Goal: Transaction & Acquisition: Purchase product/service

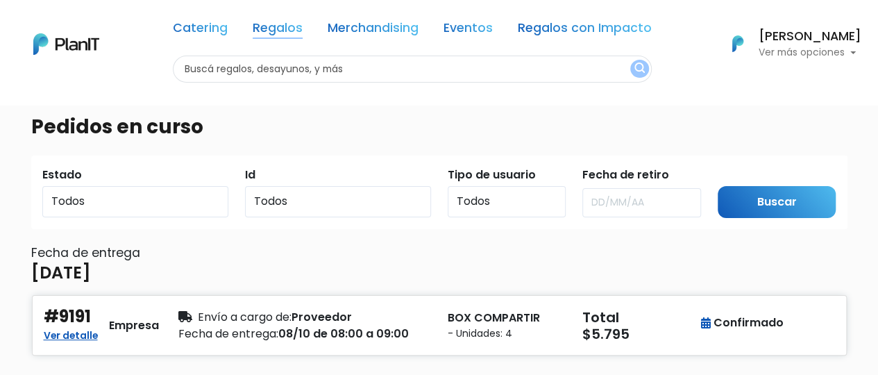
click at [282, 28] on link "Regalos" at bounding box center [278, 30] width 50 height 17
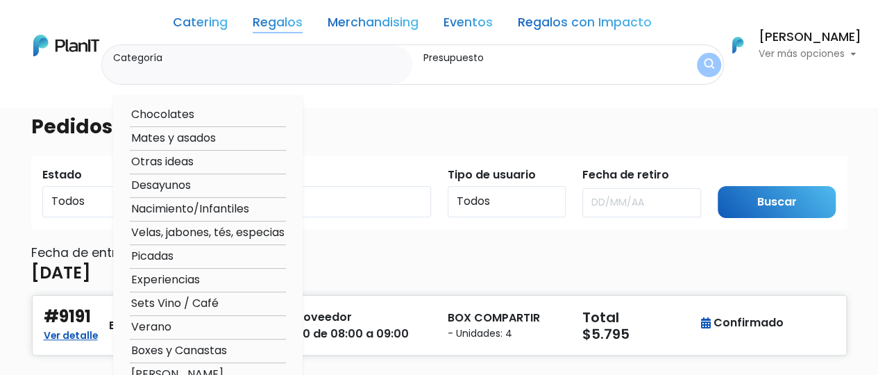
click at [205, 191] on option "Desayunos" at bounding box center [208, 185] width 156 height 17
type input "Desayunos"
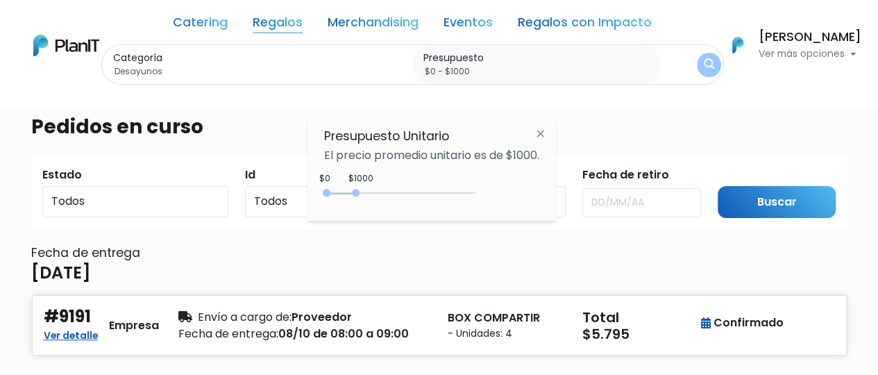
click at [478, 52] on label "Presupuesto" at bounding box center [539, 58] width 232 height 15
click at [478, 65] on input "$0 - $1000" at bounding box center [539, 72] width 232 height 14
click at [477, 72] on input "$0 - $1000" at bounding box center [539, 72] width 232 height 14
click at [463, 66] on input "$0 - $1000" at bounding box center [539, 72] width 232 height 14
click at [463, 67] on input "$0 - $1000" at bounding box center [539, 72] width 232 height 14
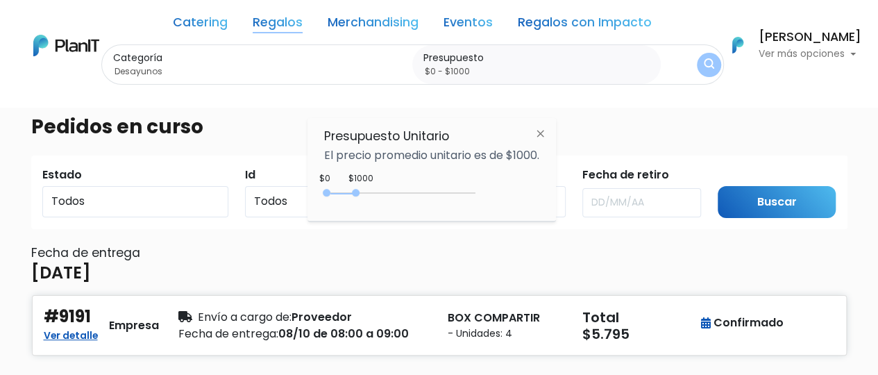
click at [457, 70] on input "$0 - $1000" at bounding box center [539, 72] width 232 height 14
type input "$0 - $2000"
click at [705, 59] on img "submit" at bounding box center [708, 64] width 10 height 13
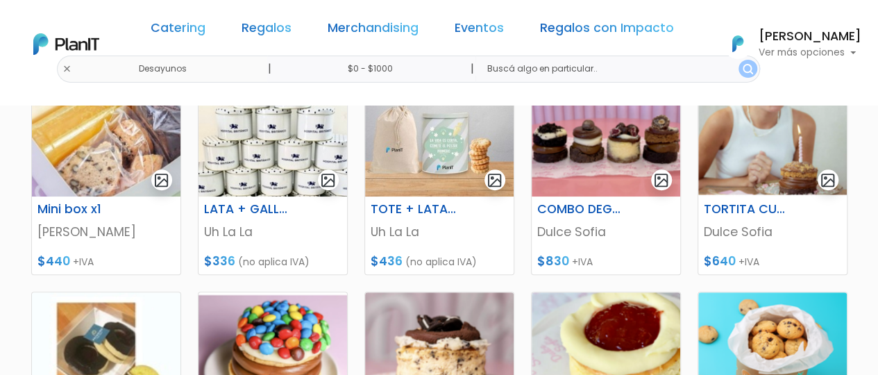
scroll to position [461, 0]
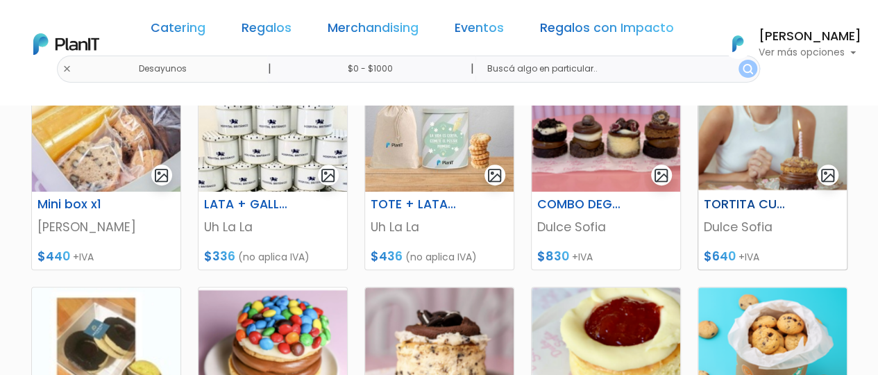
click at [826, 175] on img "submit" at bounding box center [827, 175] width 16 height 16
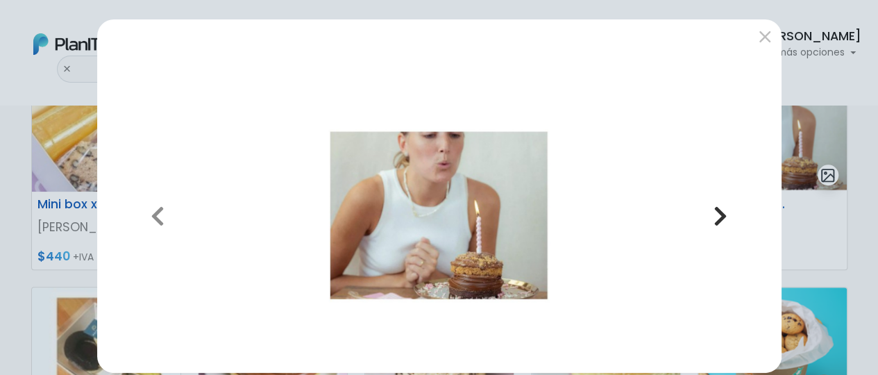
click at [713, 210] on icon "button" at bounding box center [720, 216] width 14 height 22
click at [719, 214] on icon "button" at bounding box center [720, 216] width 14 height 22
click at [763, 35] on button "submit" at bounding box center [764, 37] width 22 height 22
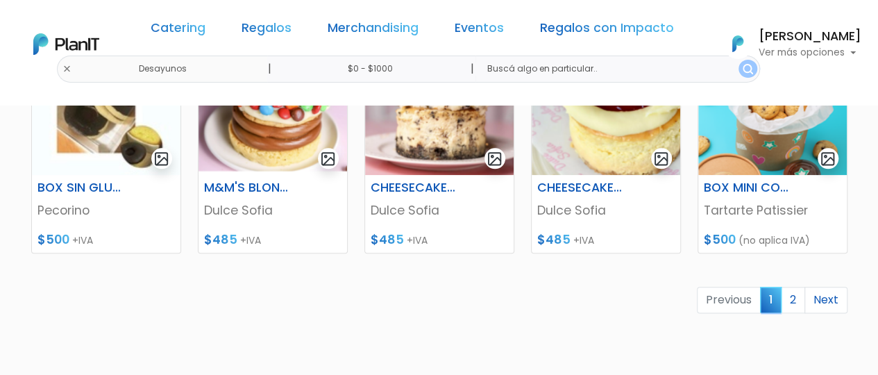
scroll to position [697, 0]
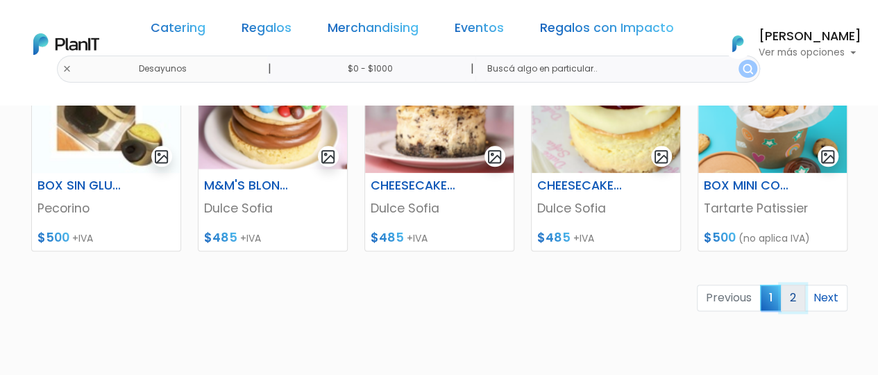
click at [794, 296] on link "2" at bounding box center [792, 297] width 24 height 26
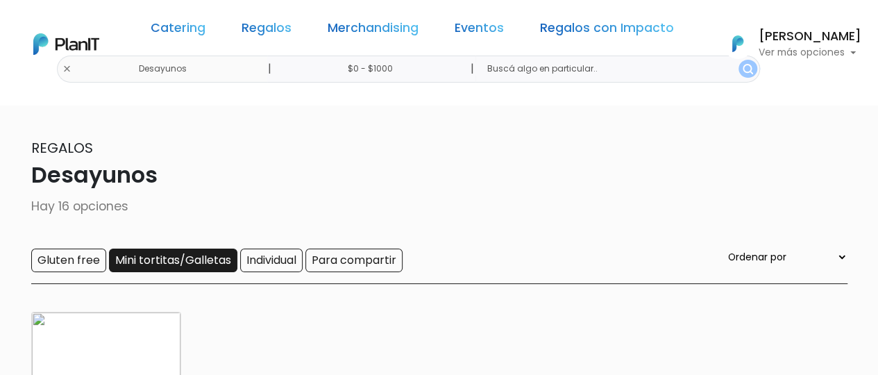
click at [197, 253] on input "Mini tortitas/Galletas" at bounding box center [173, 260] width 128 height 24
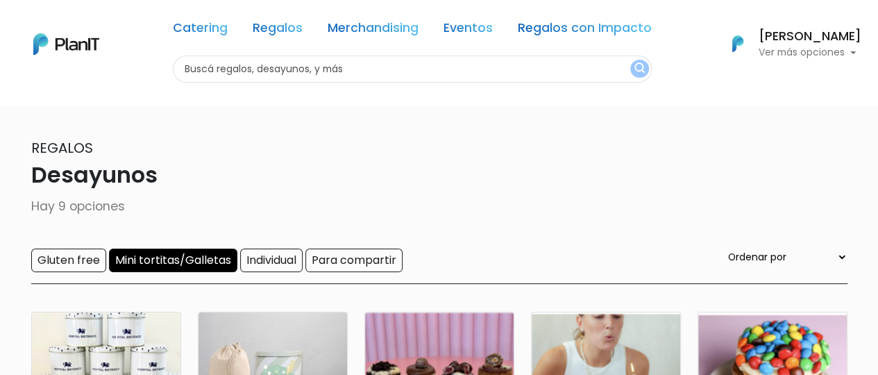
click at [108, 69] on div "Catering Regalos Merchandising Eventos Regalos con Impacto Desayunos | $0 - $10…" at bounding box center [439, 44] width 878 height 77
click at [236, 69] on input "text" at bounding box center [412, 69] width 479 height 27
type input "tartarte"
click at [630, 60] on button "submit" at bounding box center [639, 69] width 19 height 18
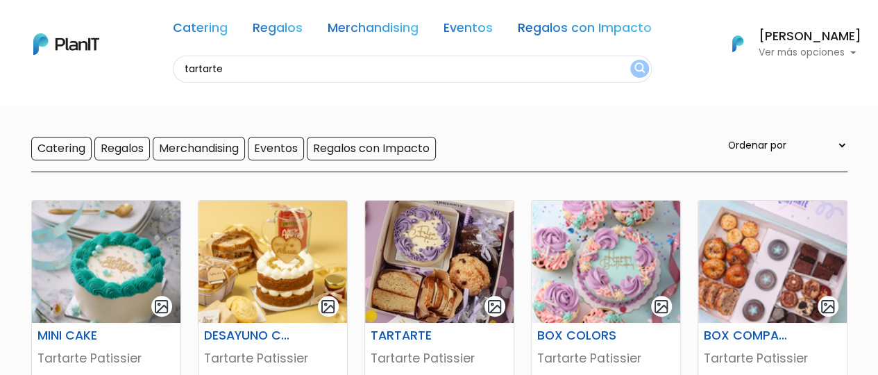
scroll to position [76, 0]
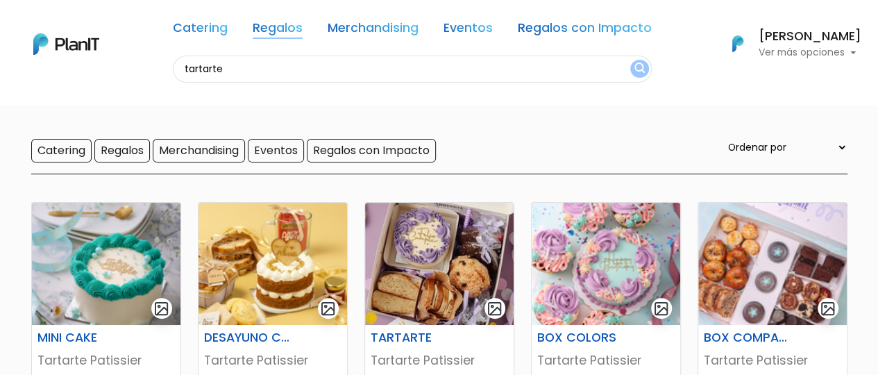
click at [283, 31] on link "Regalos" at bounding box center [278, 30] width 50 height 17
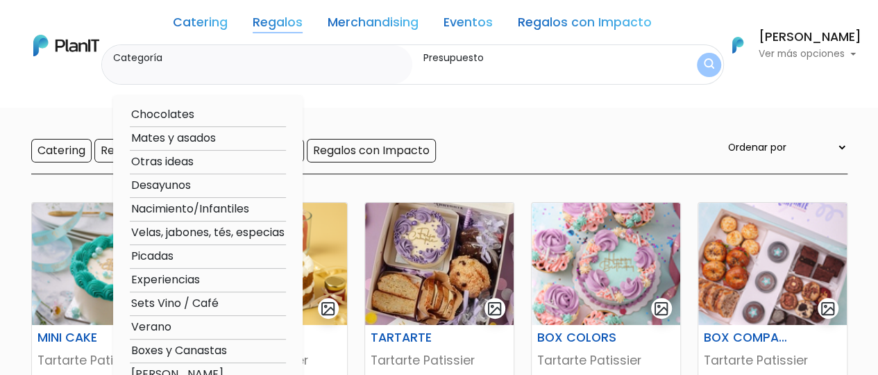
click at [196, 182] on option "Desayunos" at bounding box center [208, 185] width 156 height 17
type input "Desayunos"
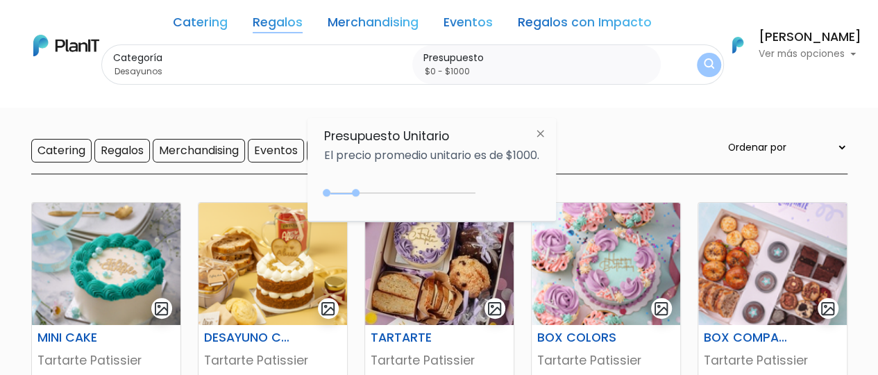
scroll to position [78, 0]
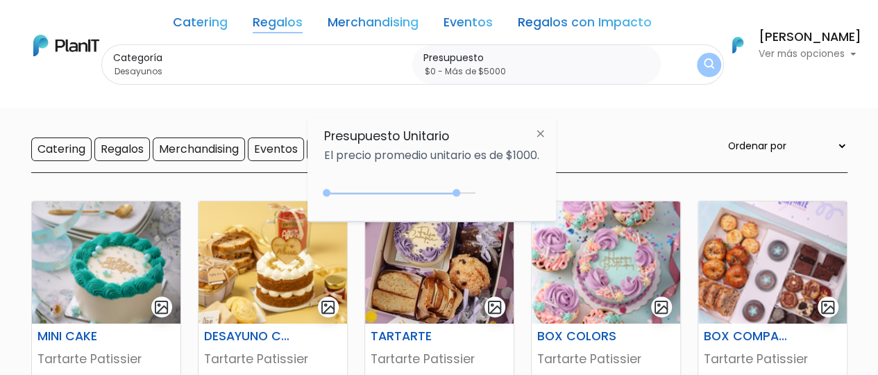
type input "$0 - Más de $5000"
drag, startPoint x: 356, startPoint y: 191, endPoint x: 506, endPoint y: 200, distance: 150.9
click at [506, 200] on div "$4450 $0 0 : 4450 0 4450 0,5000" at bounding box center [431, 196] width 215 height 28
click at [703, 66] on img "submit" at bounding box center [708, 65] width 11 height 14
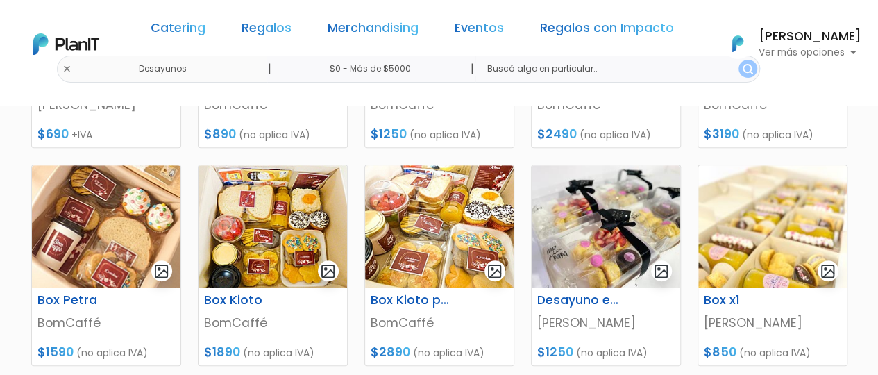
scroll to position [410, 0]
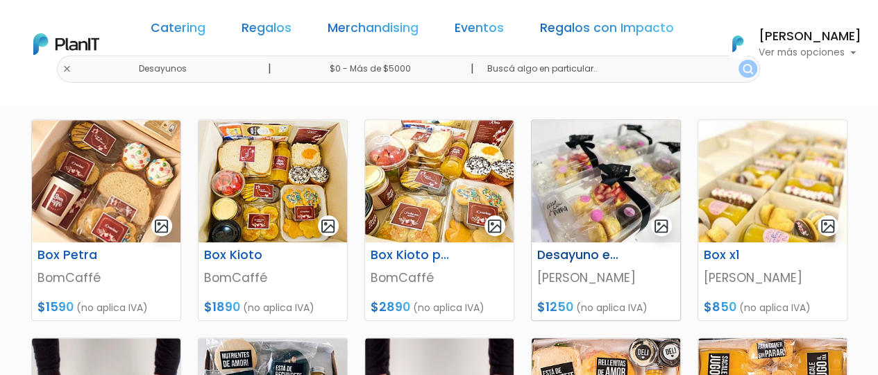
click at [616, 253] on h6 "Desayuno especial" at bounding box center [580, 255] width 103 height 15
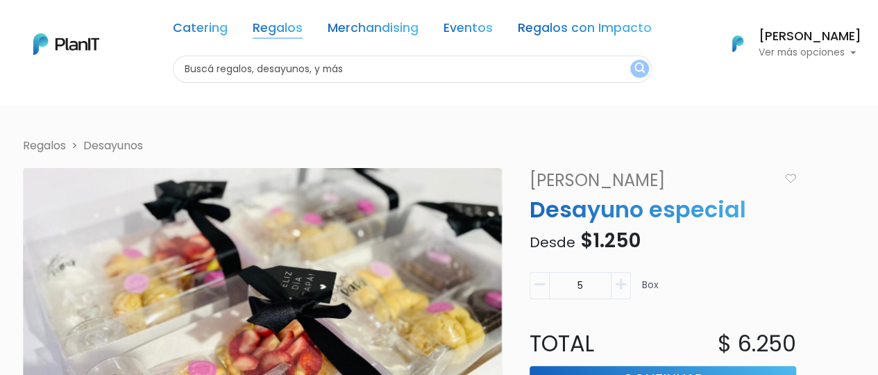
click at [291, 28] on link "Regalos" at bounding box center [278, 30] width 50 height 17
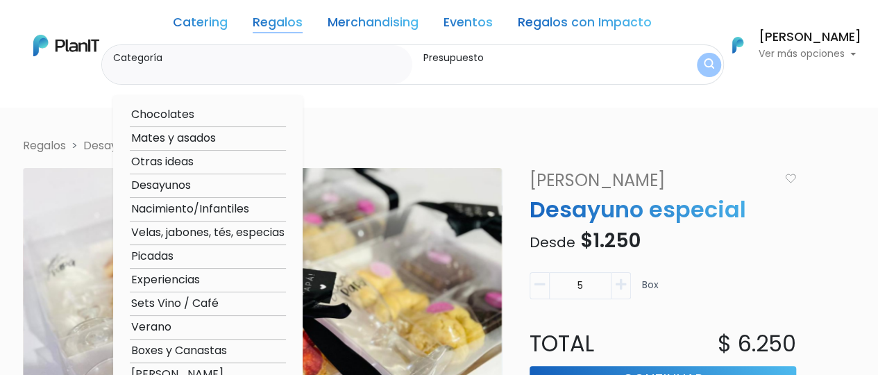
click at [169, 182] on option "Desayunos" at bounding box center [208, 185] width 156 height 17
type input "Desayunos"
type input "$0 - $1000"
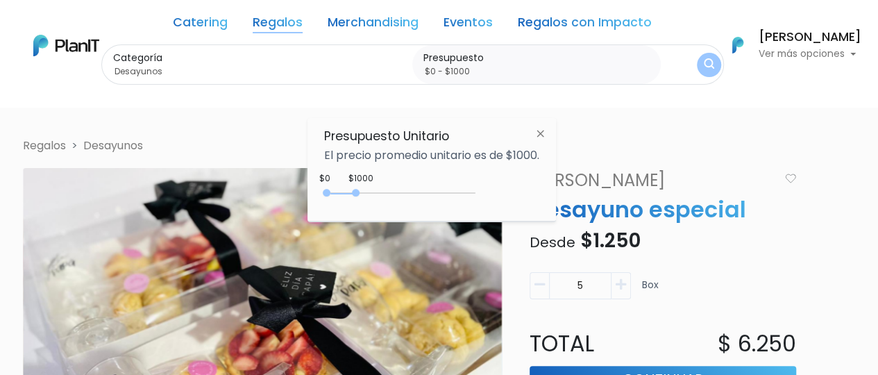
click at [713, 61] on button "submit" at bounding box center [709, 65] width 24 height 24
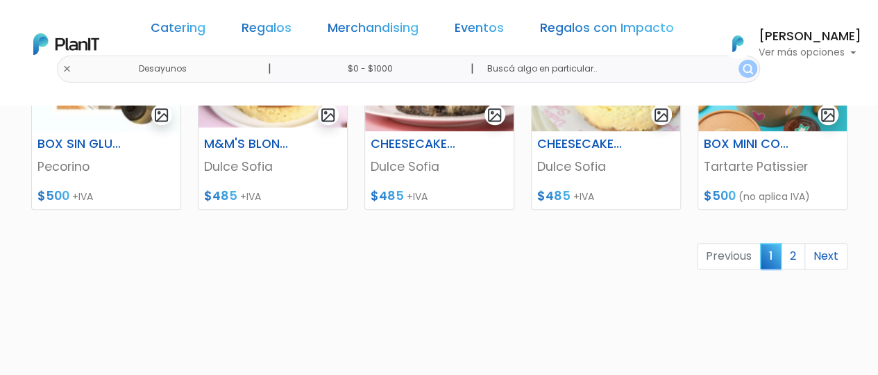
scroll to position [752, 0]
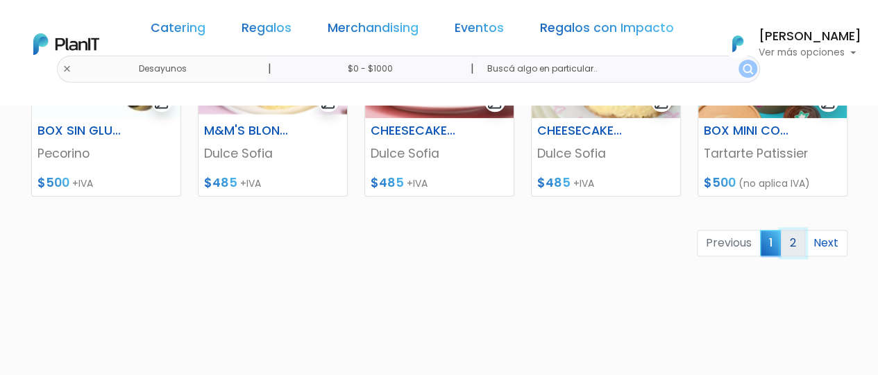
click at [796, 235] on link "2" at bounding box center [792, 243] width 24 height 26
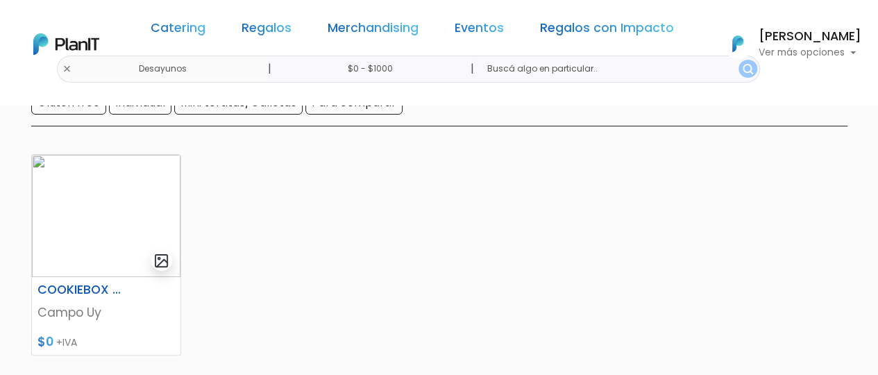
scroll to position [167, 0]
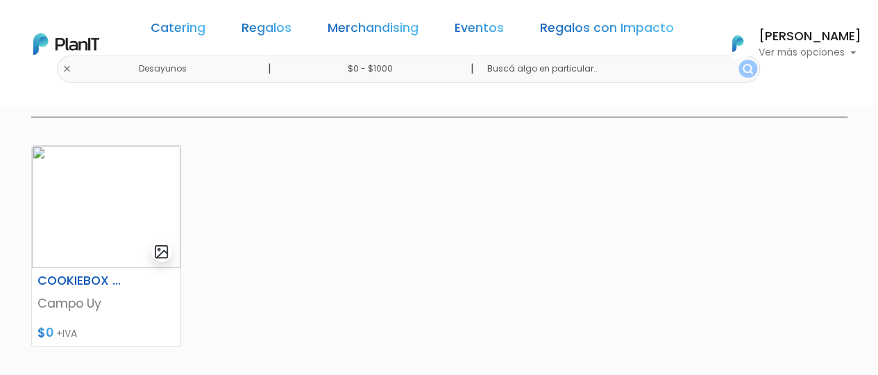
click at [408, 78] on input "$0 - $1000" at bounding box center [372, 69] width 211 height 27
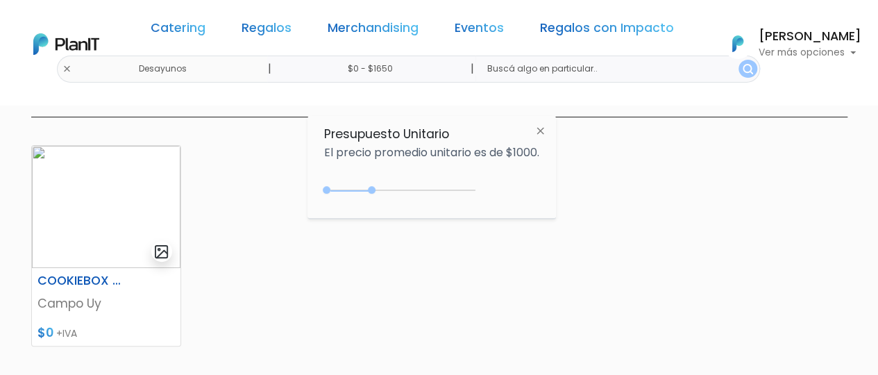
type input "$0 - $1700"
drag, startPoint x: 359, startPoint y: 191, endPoint x: 379, endPoint y: 189, distance: 19.6
click at [379, 189] on div "0 : 1700 0 1700" at bounding box center [403, 193] width 146 height 14
click at [738, 74] on button "submit" at bounding box center [747, 69] width 19 height 18
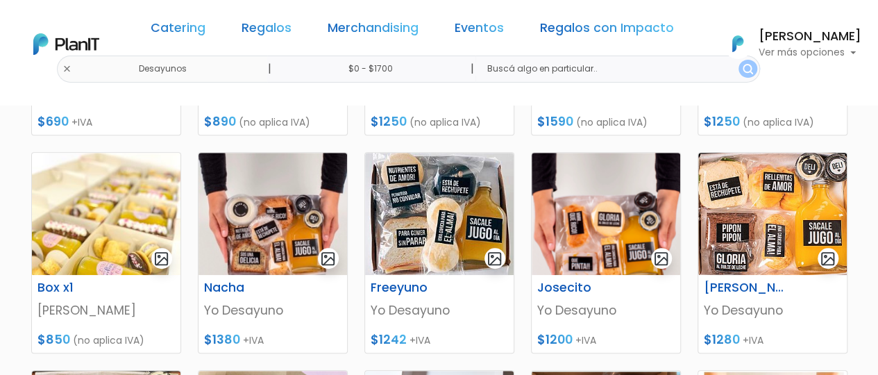
scroll to position [384, 0]
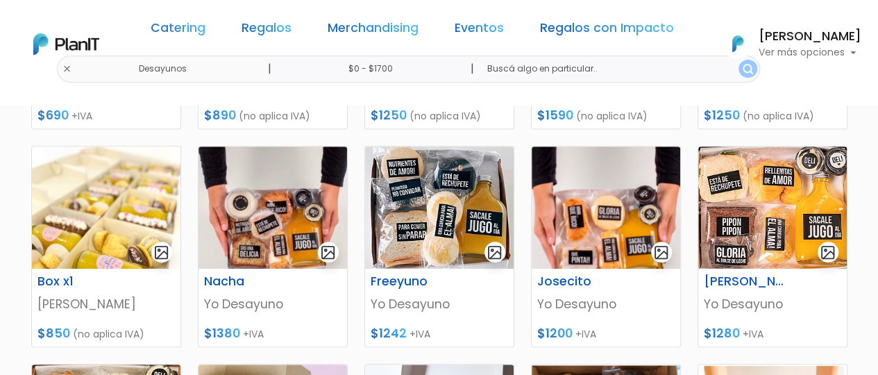
click at [875, 209] on section "37 resultados Regalos Desayunos Hay 37 opciones Gluten free Individual Mini tor…" at bounding box center [439, 216] width 878 height 993
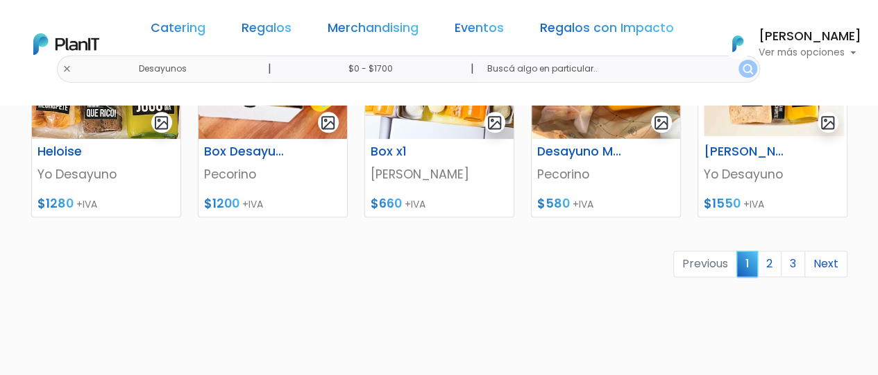
scroll to position [726, 0]
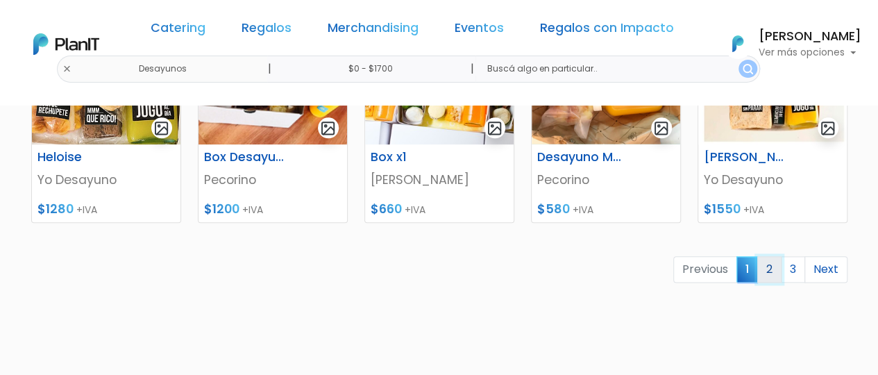
click at [761, 268] on link "2" at bounding box center [769, 269] width 24 height 26
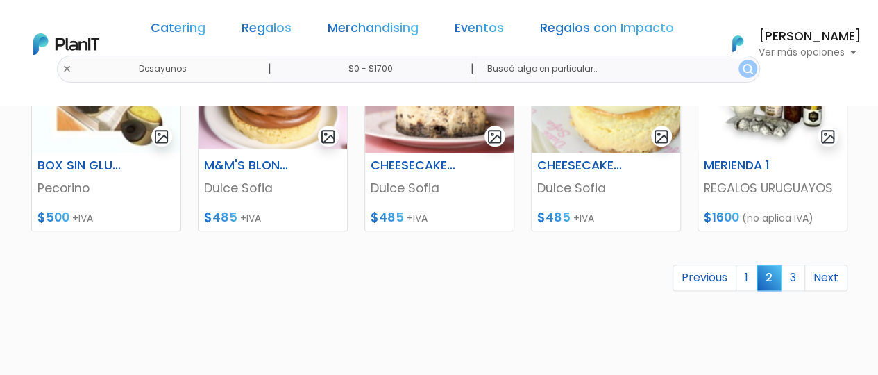
scroll to position [720, 0]
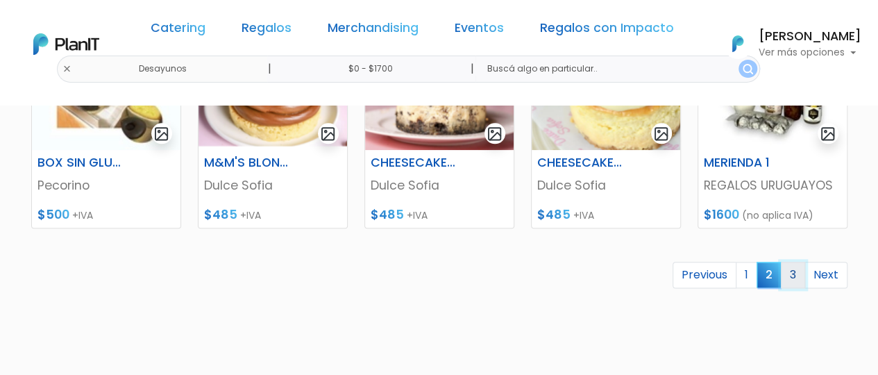
click at [792, 272] on link "3" at bounding box center [792, 275] width 24 height 26
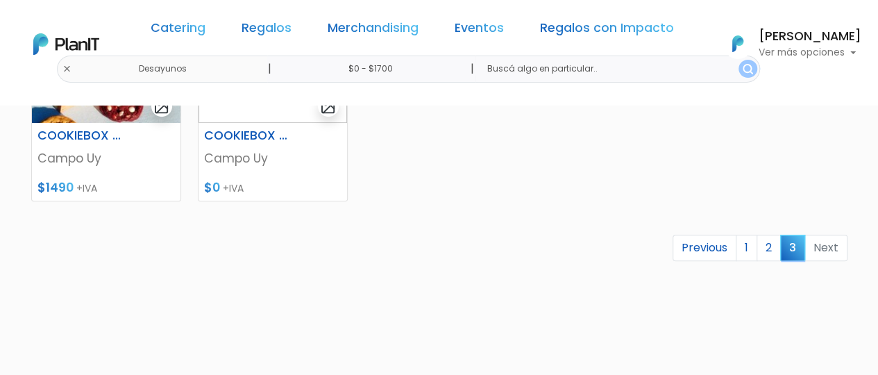
scroll to position [531, 0]
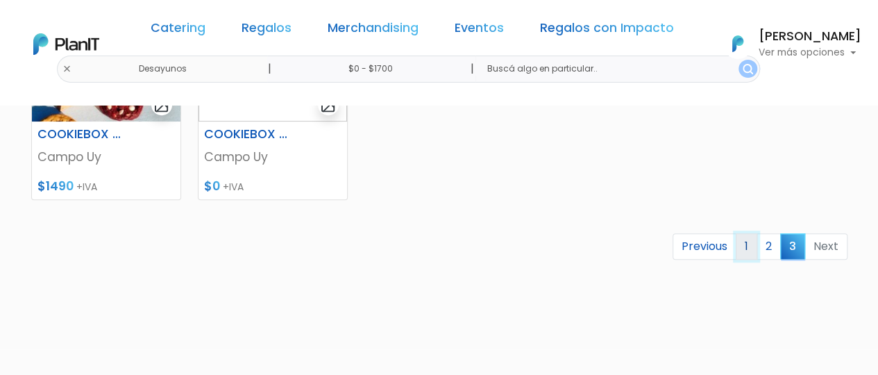
click at [742, 247] on link "1" at bounding box center [746, 246] width 22 height 26
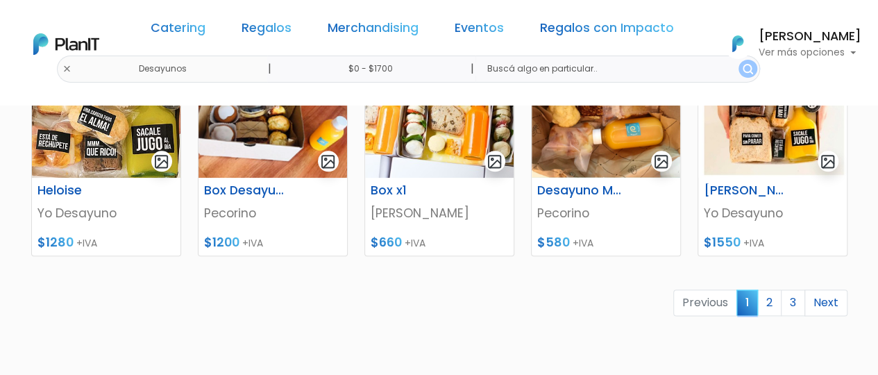
scroll to position [756, 0]
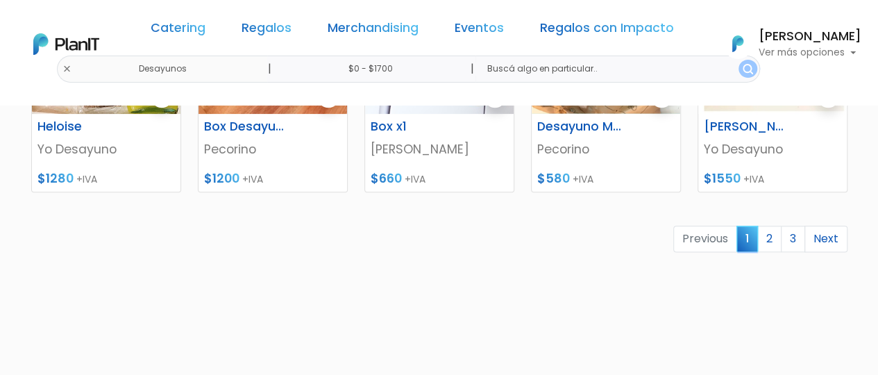
click at [247, 235] on ul "Previous 1 2 3 Next" at bounding box center [439, 238] width 816 height 27
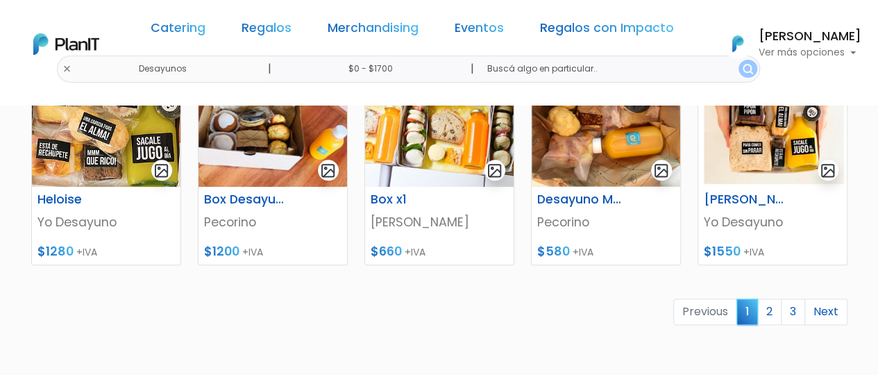
scroll to position [685, 0]
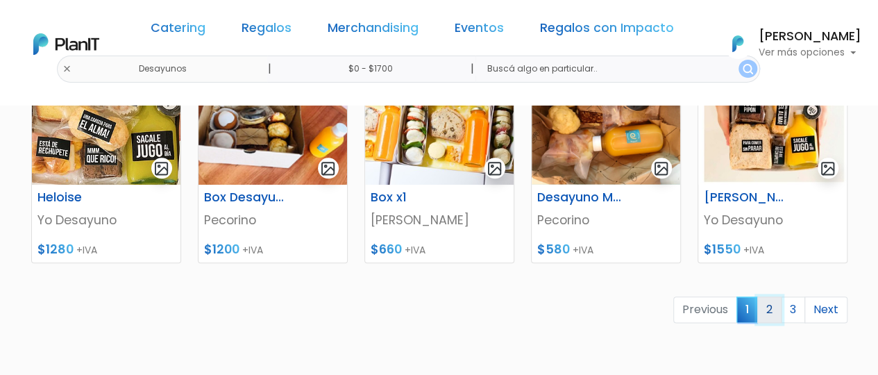
click at [769, 309] on link "2" at bounding box center [769, 309] width 24 height 26
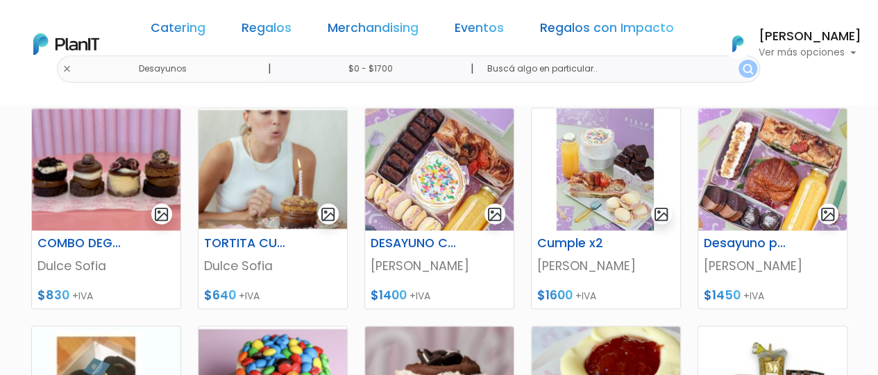
scroll to position [425, 0]
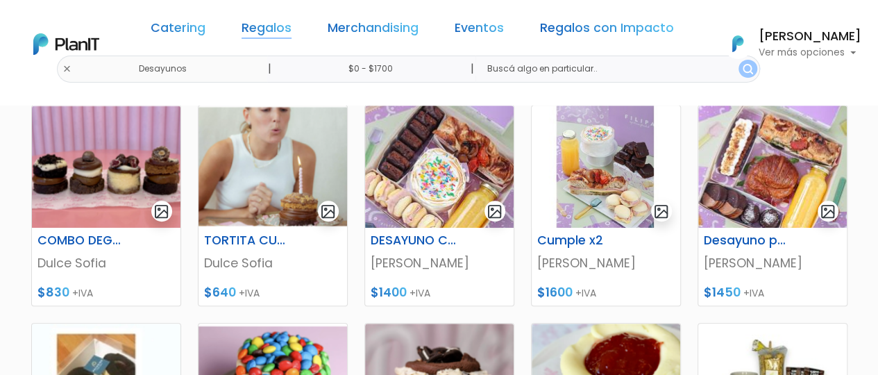
click at [275, 33] on link "Regalos" at bounding box center [266, 30] width 50 height 17
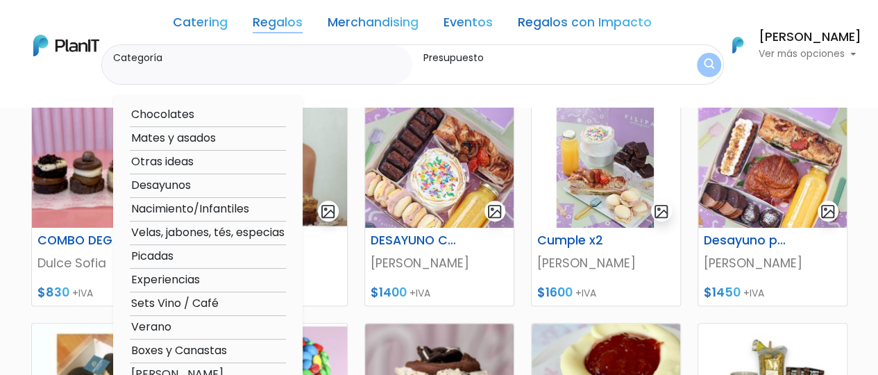
click at [165, 257] on option "Picadas" at bounding box center [208, 256] width 156 height 17
type input "Picadas"
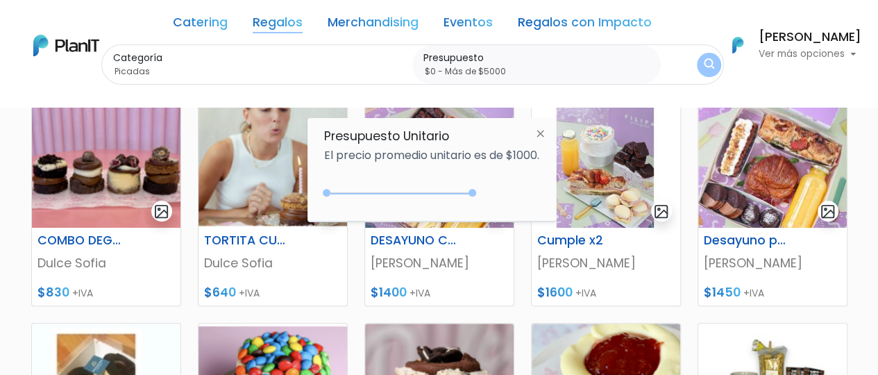
type input "$0 - Más de $5000"
drag, startPoint x: 377, startPoint y: 189, endPoint x: 499, endPoint y: 188, distance: 122.1
click at [499, 188] on div "+$5000 $0 0 : 5000 0 5000 0,5000" at bounding box center [431, 196] width 215 height 28
click at [703, 62] on img "submit" at bounding box center [708, 65] width 11 height 14
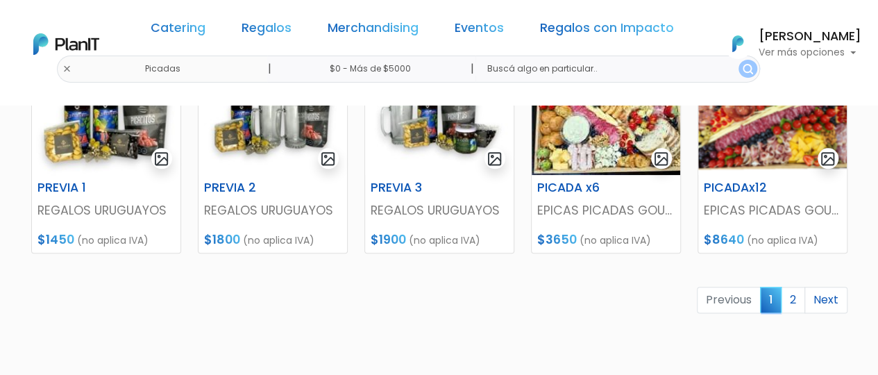
scroll to position [699, 0]
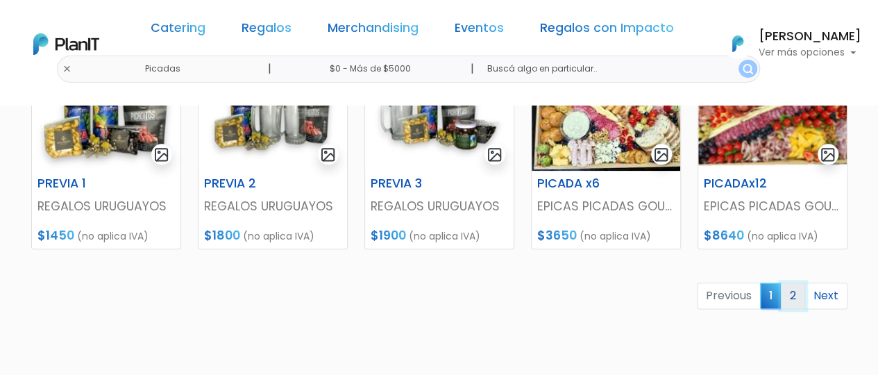
click at [796, 299] on link "2" at bounding box center [792, 295] width 24 height 26
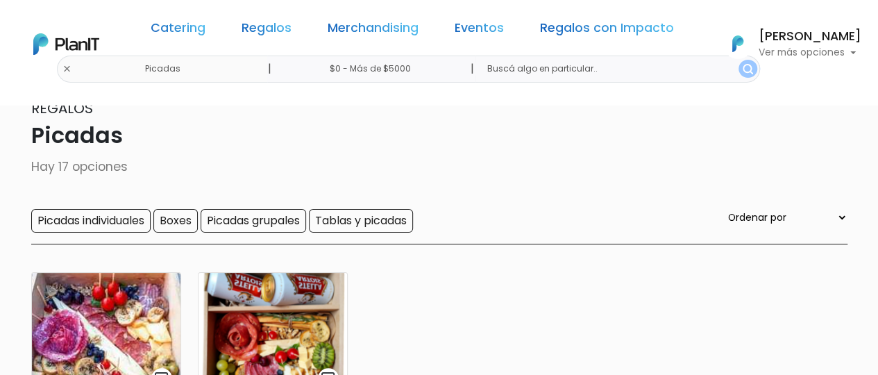
scroll to position [38, 0]
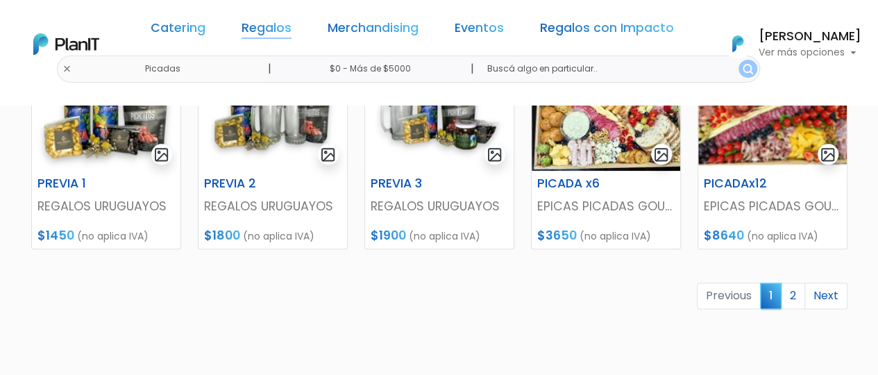
click at [291, 26] on link "Regalos" at bounding box center [266, 30] width 50 height 17
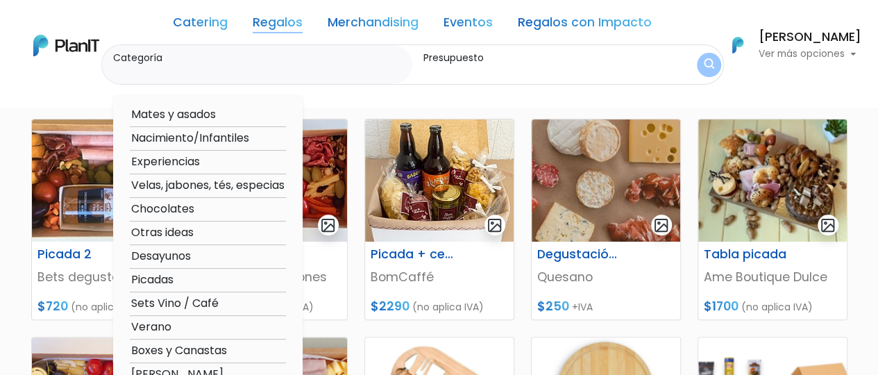
scroll to position [172, 0]
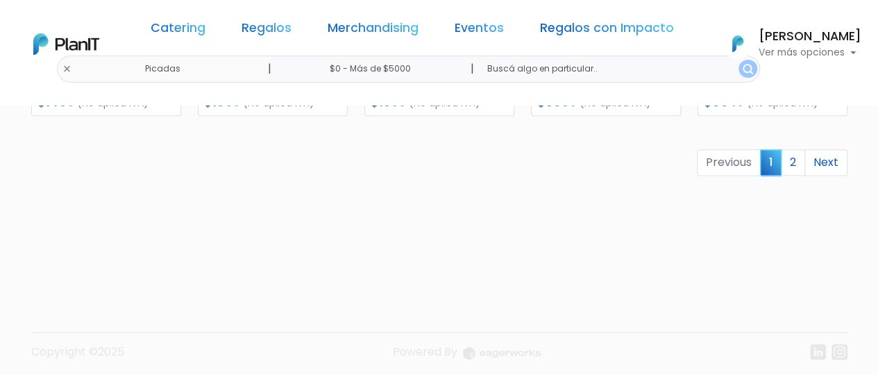
scroll to position [831, 0]
click at [281, 26] on link "Regalos" at bounding box center [266, 30] width 50 height 17
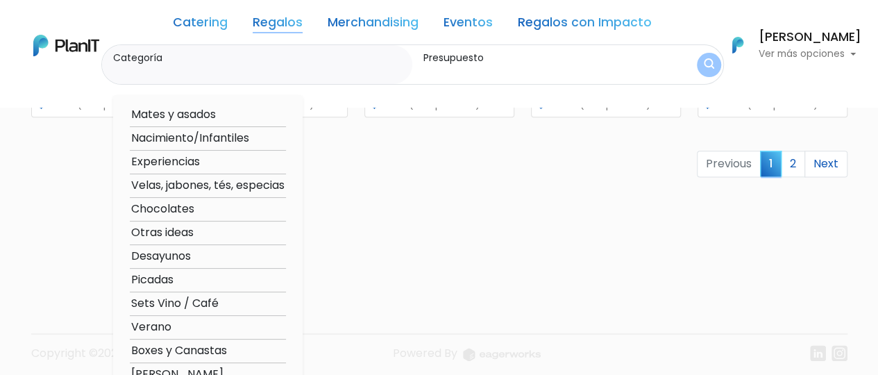
scroll to position [838, 0]
click at [166, 231] on option "Otras ideas" at bounding box center [208, 232] width 156 height 17
type input "Otras ideas"
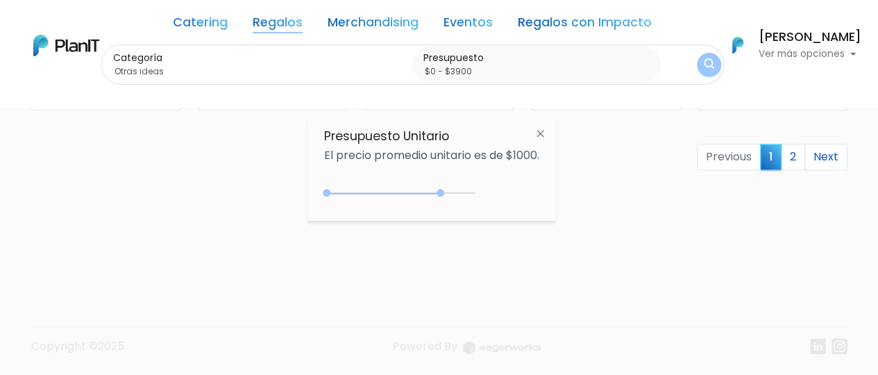
drag, startPoint x: 352, startPoint y: 194, endPoint x: 442, endPoint y: 199, distance: 89.7
click at [442, 199] on div "0 : 3900 0 3900" at bounding box center [403, 196] width 146 height 14
type input "$0 - $3850"
click at [710, 62] on img "submit" at bounding box center [708, 65] width 11 height 14
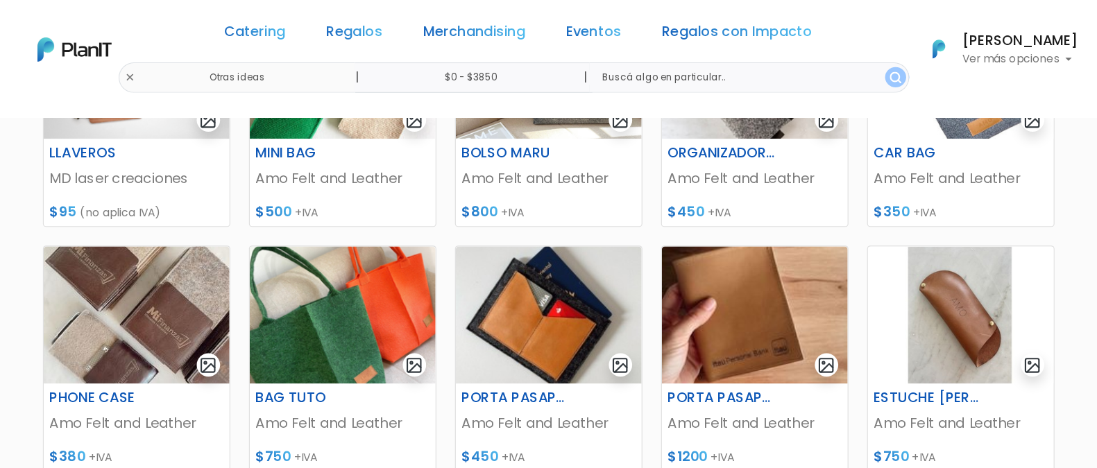
scroll to position [312, 0]
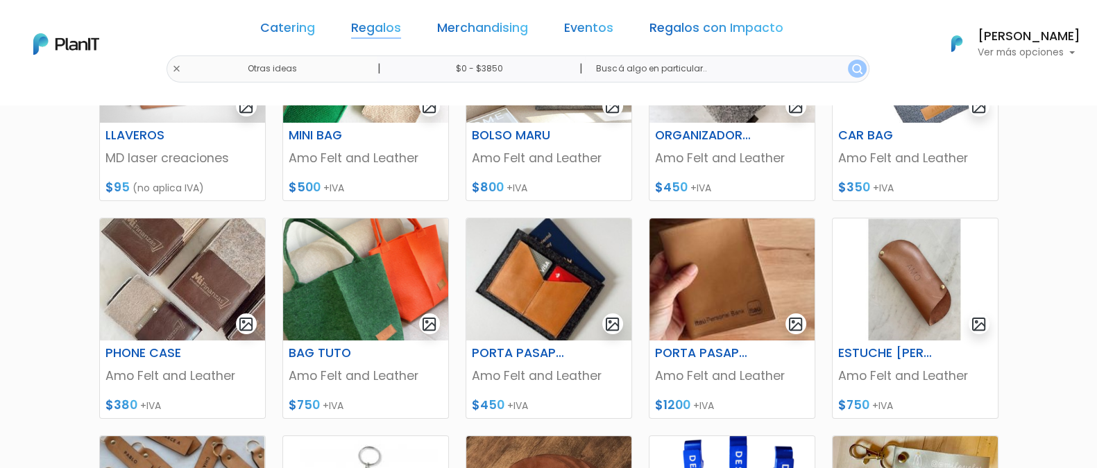
drag, startPoint x: 380, startPoint y: 8, endPoint x: 406, endPoint y: 28, distance: 33.0
click at [401, 28] on link "Regalos" at bounding box center [376, 30] width 50 height 17
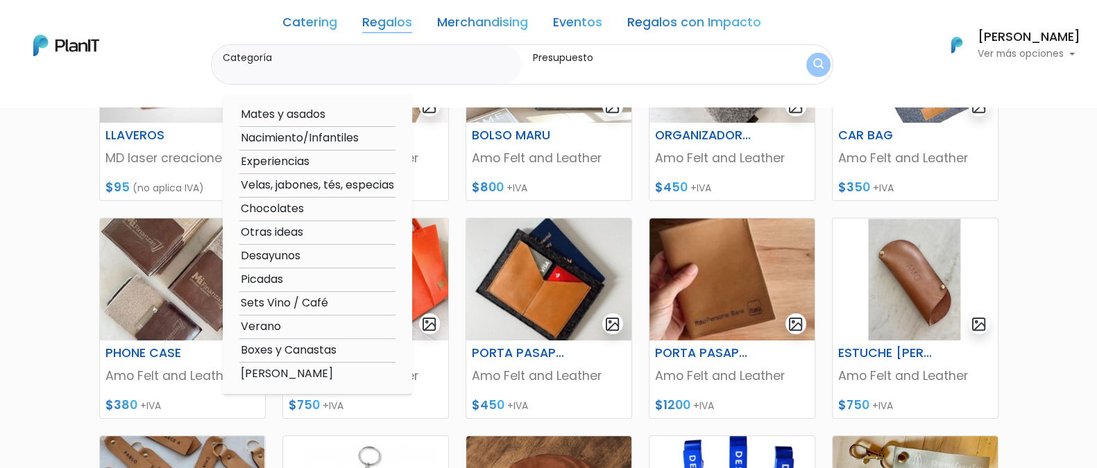
click at [341, 53] on label "Categoría" at bounding box center [370, 58] width 294 height 15
click at [341, 65] on input "Categoría" at bounding box center [370, 72] width 294 height 14
type input "flores"
click at [825, 60] on button "submit" at bounding box center [818, 65] width 24 height 24
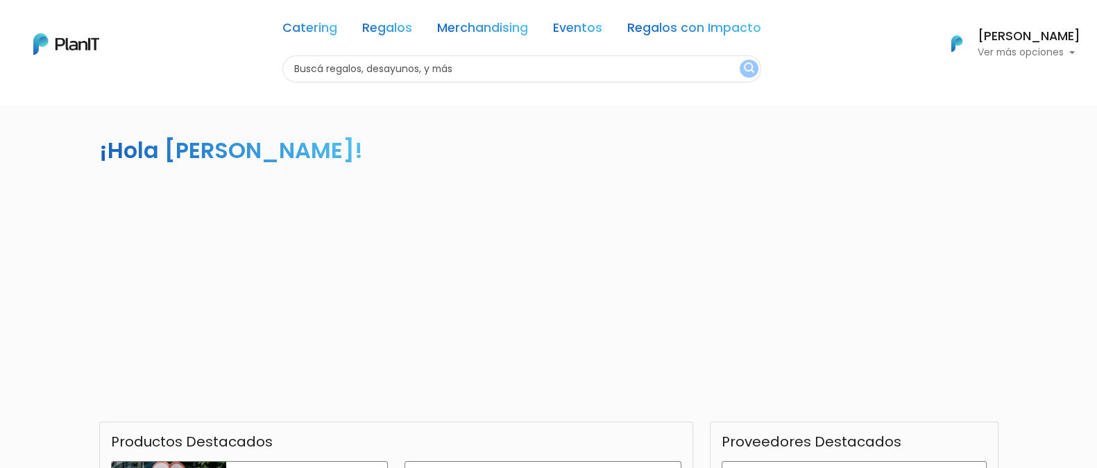
click at [509, 71] on input "text" at bounding box center [521, 69] width 479 height 27
click at [739, 74] on input "flores" at bounding box center [521, 69] width 479 height 27
type input "flores"
click at [751, 67] on img "submit" at bounding box center [749, 68] width 10 height 13
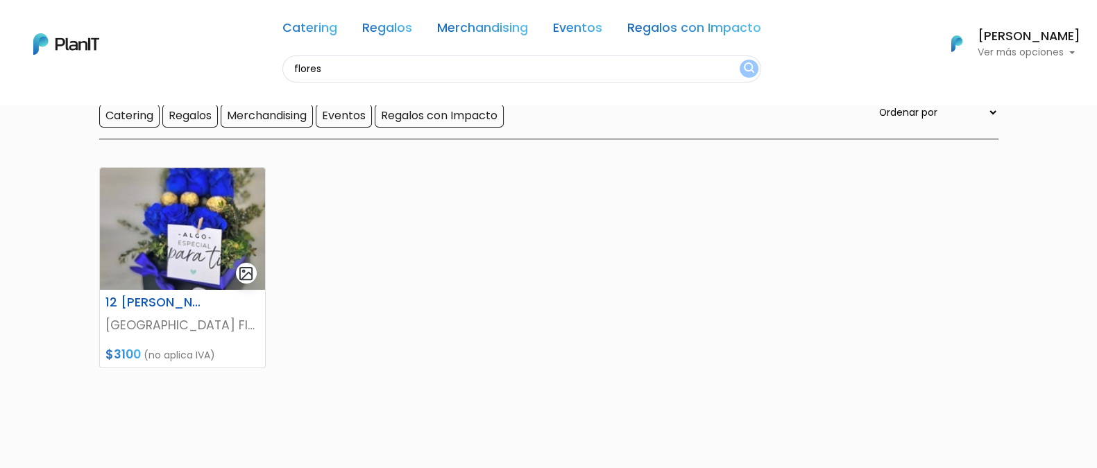
scroll to position [105, 0]
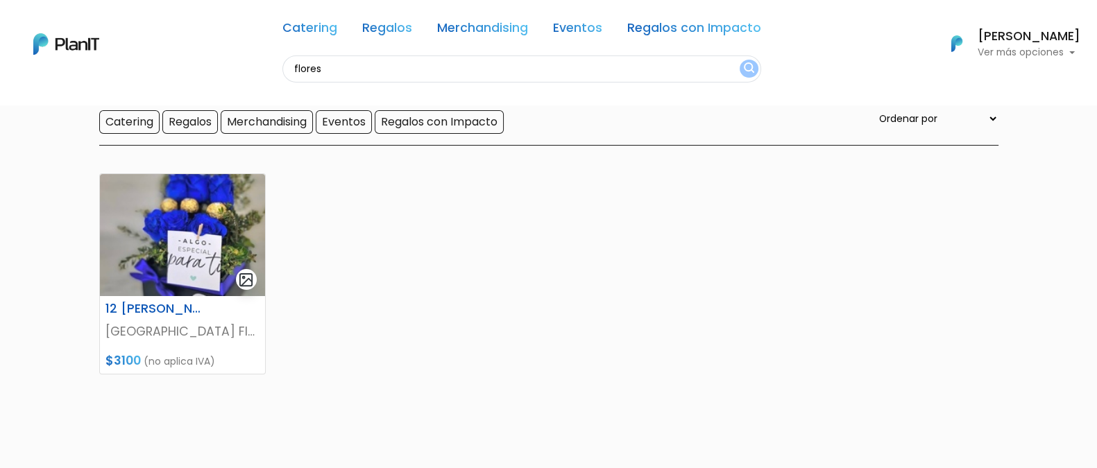
click at [334, 71] on input "flores" at bounding box center [521, 69] width 479 height 27
type input "f"
type input "montevideo flowers"
click at [740, 60] on button "submit" at bounding box center [749, 69] width 19 height 18
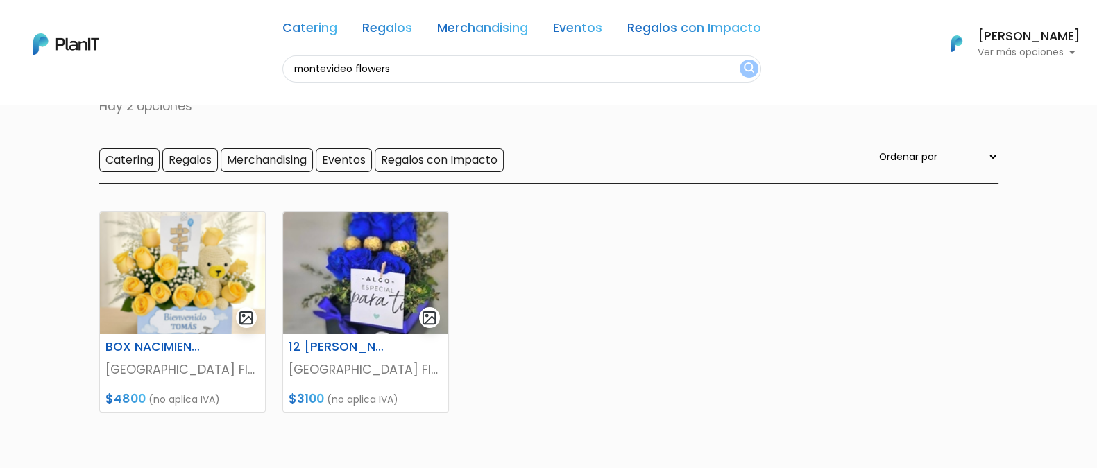
scroll to position [65, 0]
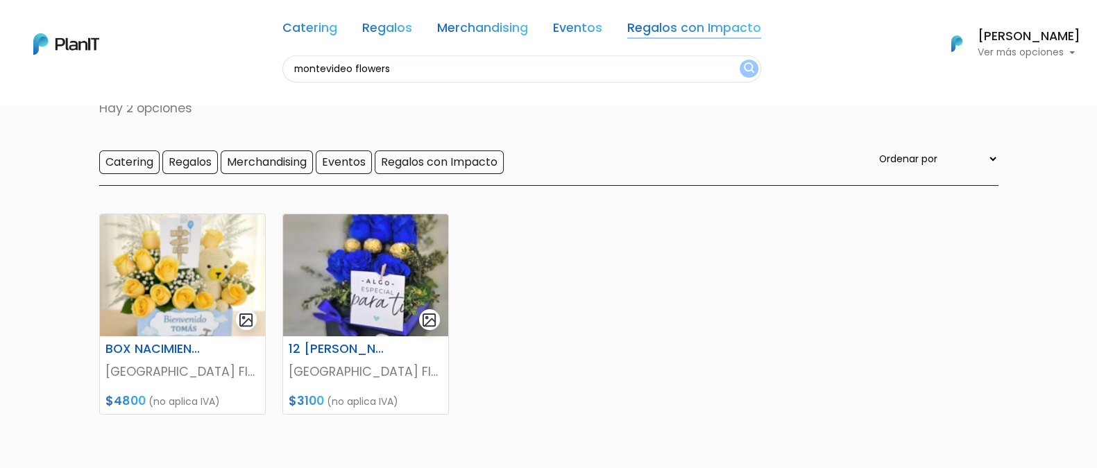
click at [661, 26] on link "Regalos con Impacto" at bounding box center [694, 30] width 134 height 17
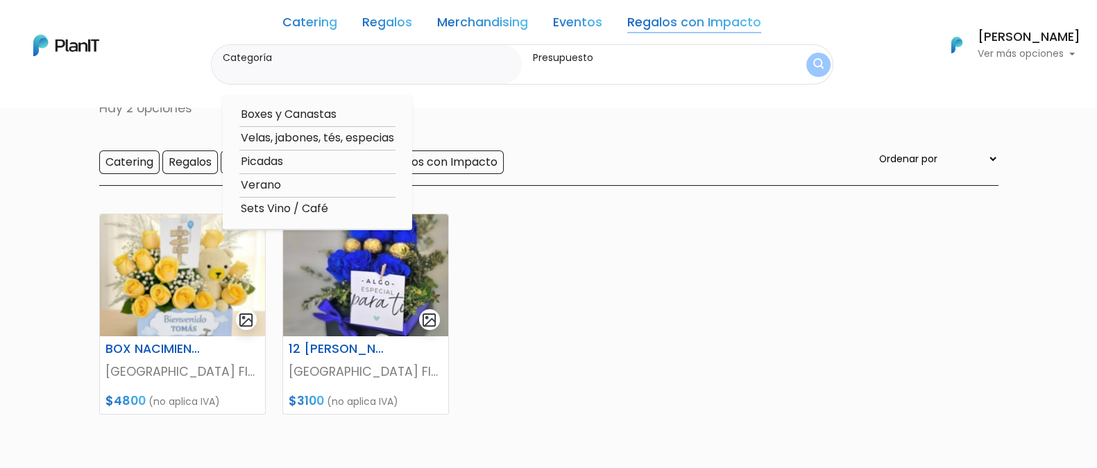
click at [291, 114] on option "Boxes y Canastas" at bounding box center [317, 114] width 156 height 17
type input "Boxes y Canastas"
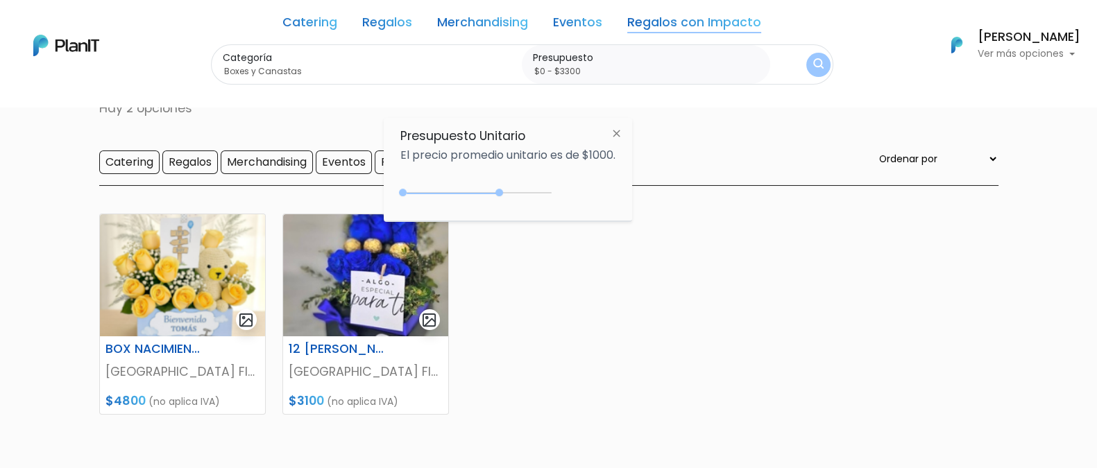
type input "$0 - $3350"
drag, startPoint x: 431, startPoint y: 192, endPoint x: 504, endPoint y: 194, distance: 73.6
click at [504, 194] on div "0 : 3300 0 3300" at bounding box center [479, 196] width 146 height 14
click at [807, 63] on button "submit" at bounding box center [817, 64] width 28 height 28
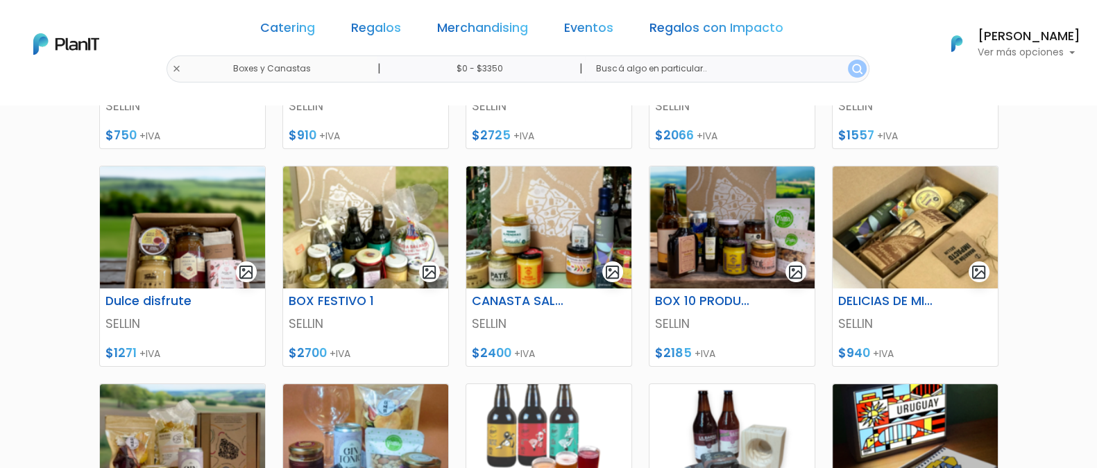
scroll to position [83, 0]
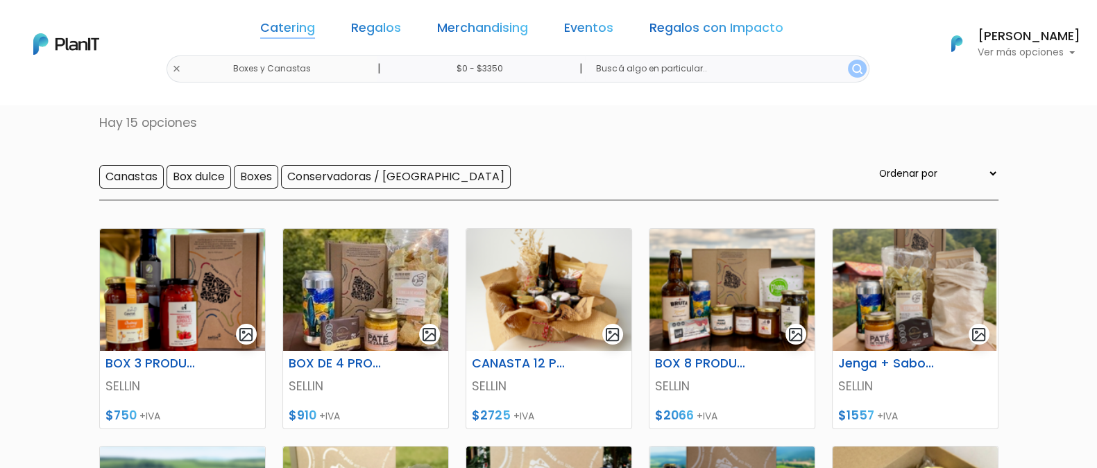
click at [315, 25] on link "Catering" at bounding box center [287, 30] width 55 height 17
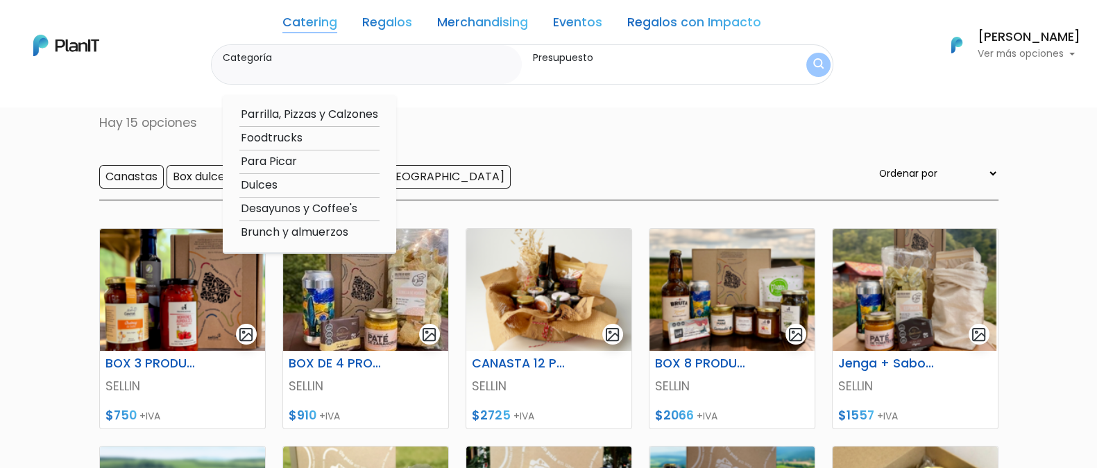
click at [298, 207] on option "Desayunos y Coffee's" at bounding box center [309, 208] width 140 height 17
type input "Desayunos y Coffee's"
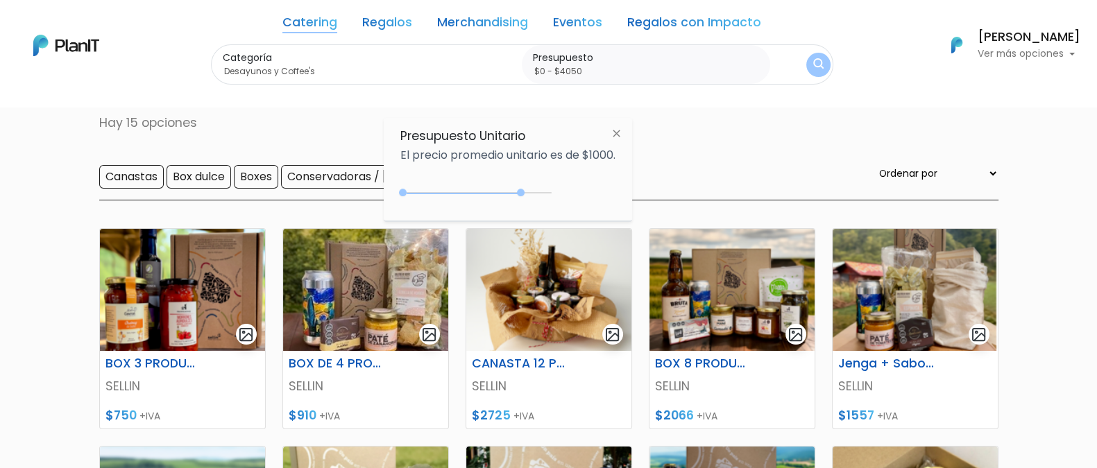
type input "$0 - $4100"
drag, startPoint x: 506, startPoint y: 194, endPoint x: 525, endPoint y: 192, distance: 18.8
click at [525, 192] on div "0 : 4050 0 4050" at bounding box center [479, 196] width 146 height 14
click at [810, 65] on button "submit" at bounding box center [818, 64] width 26 height 26
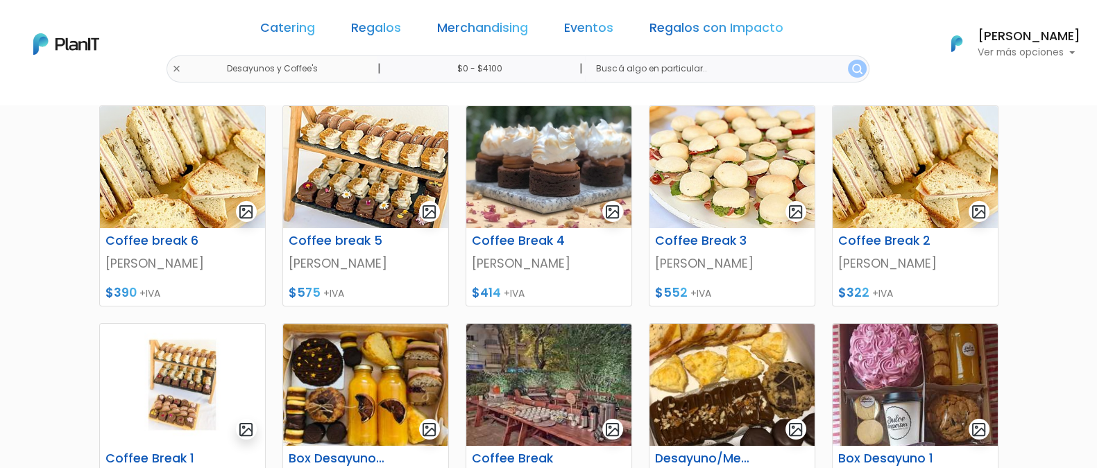
scroll to position [208, 0]
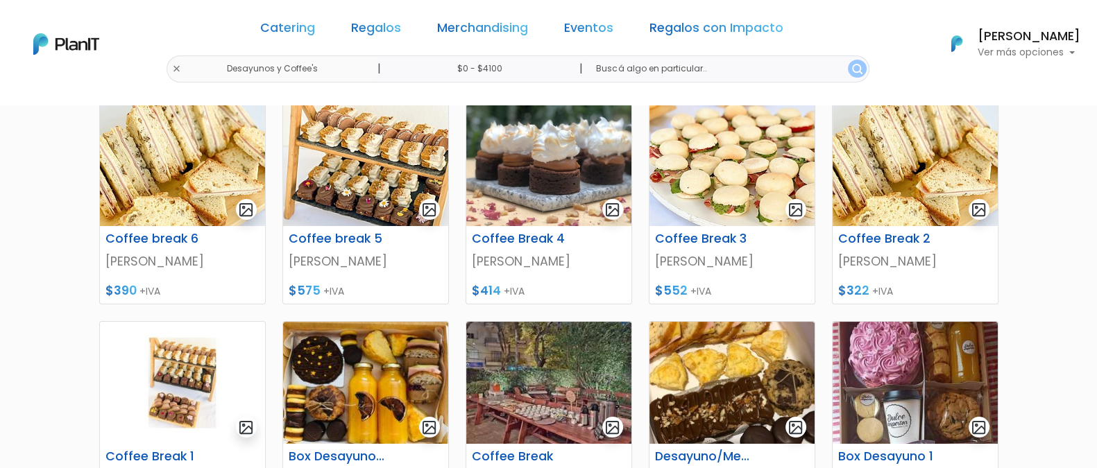
drag, startPoint x: 1096, startPoint y: 191, endPoint x: 1095, endPoint y: 216, distance: 24.3
click at [1095, 216] on section "29 resultados Catering Desayunos y Coffee's Hay 29 opciones Gluten free, vegano…" at bounding box center [548, 392] width 1097 height 993
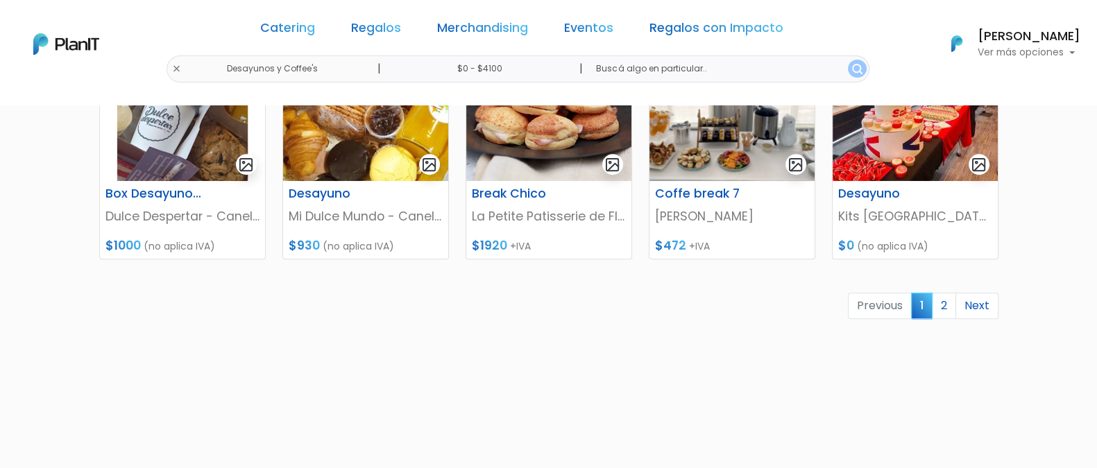
scroll to position [743, 0]
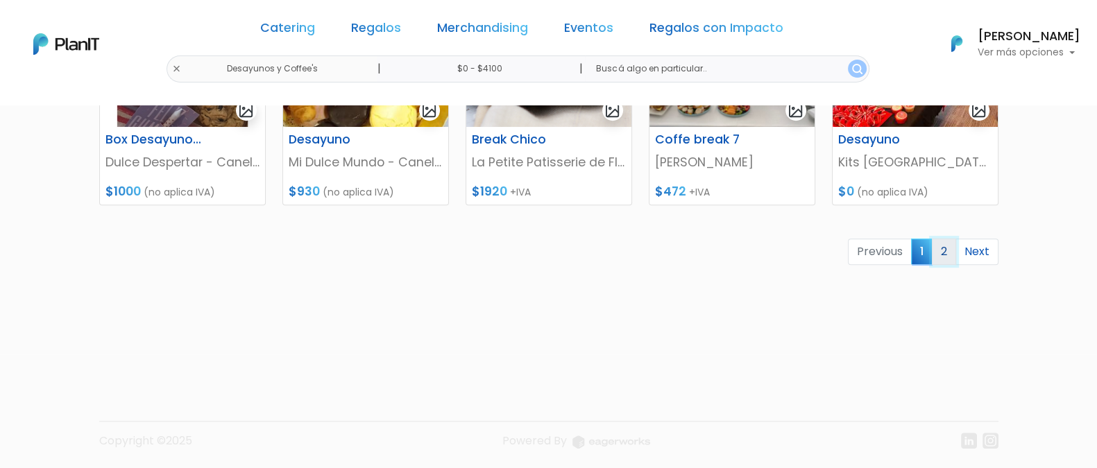
click at [948, 241] on link "2" at bounding box center [944, 252] width 24 height 26
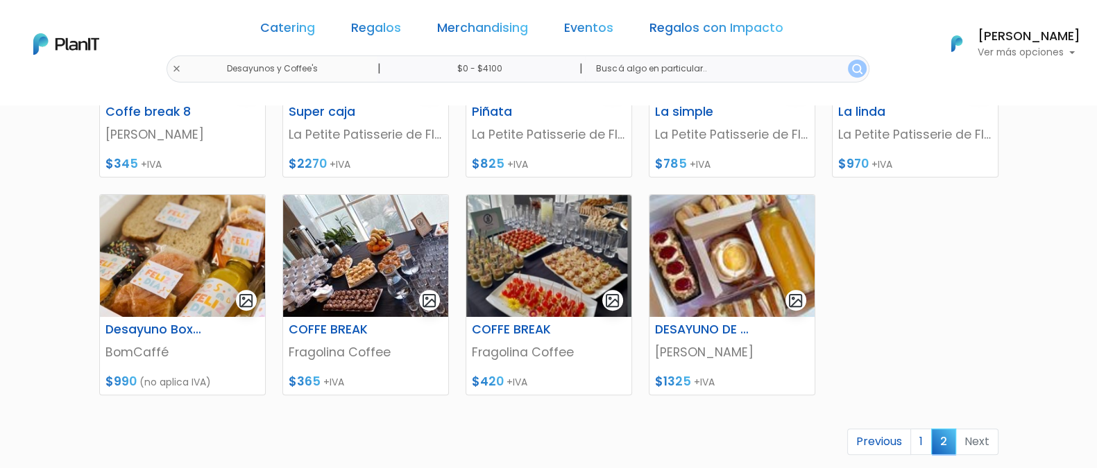
scroll to position [551, 0]
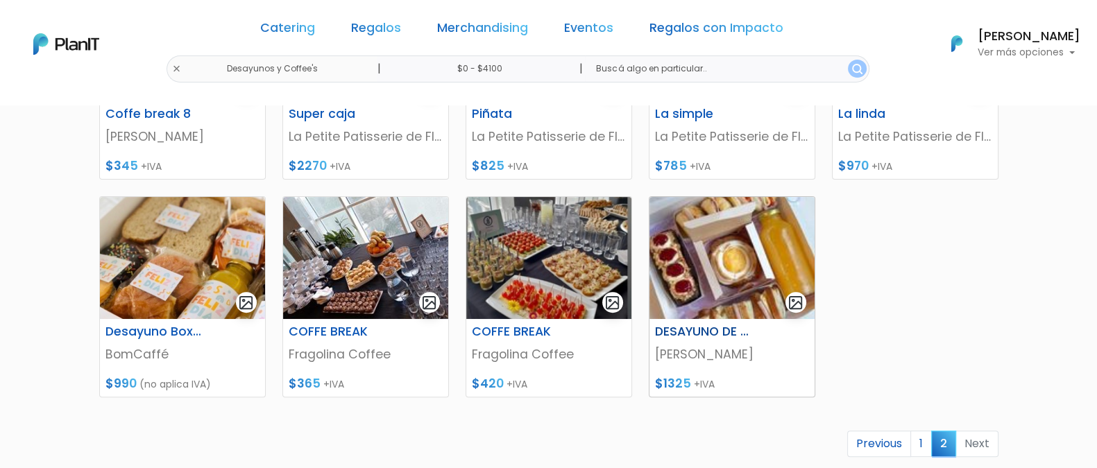
click at [735, 325] on h6 "DESAYUNO DE REINA" at bounding box center [704, 332] width 114 height 15
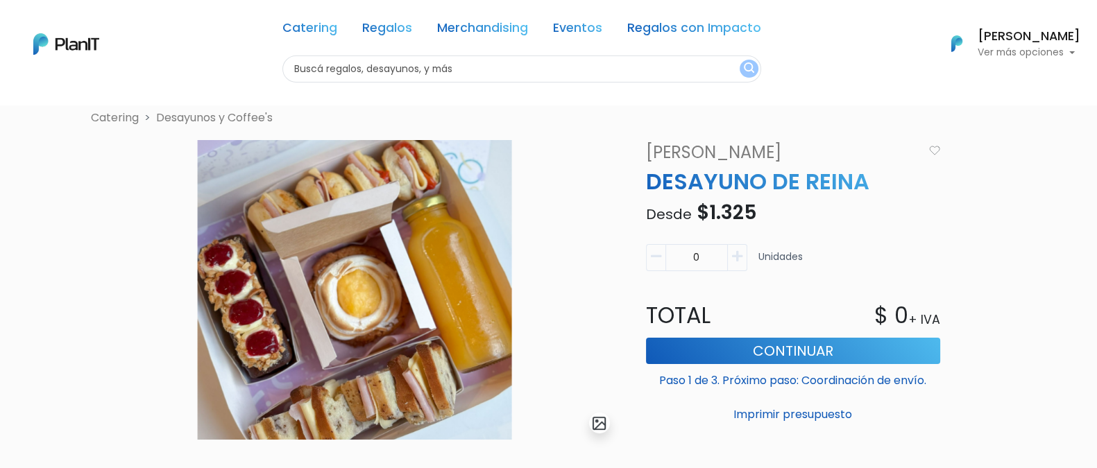
scroll to position [3, 0]
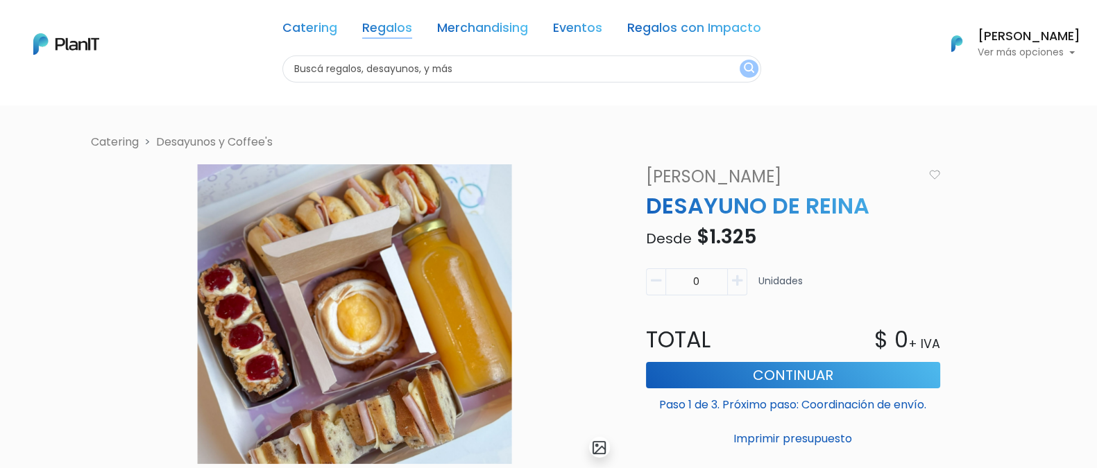
click at [402, 33] on link "Regalos" at bounding box center [387, 30] width 50 height 17
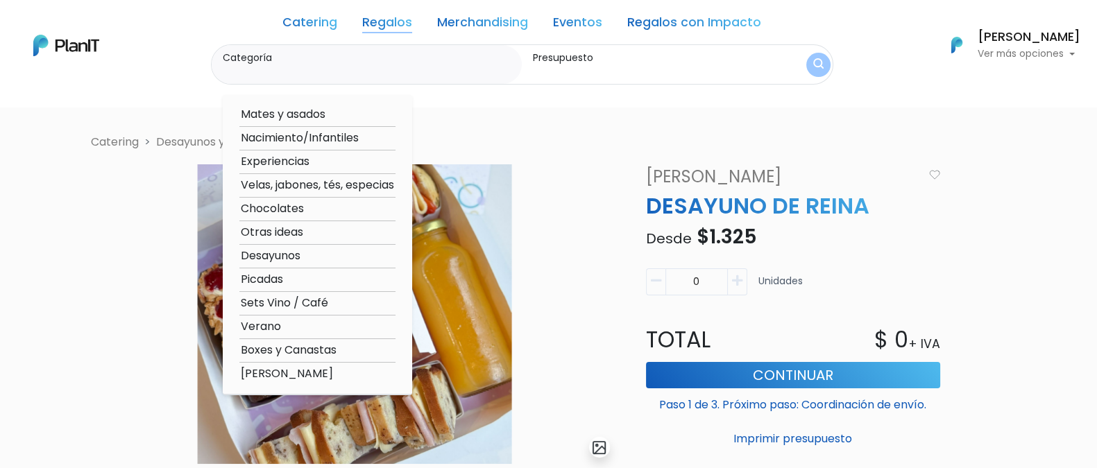
click at [289, 251] on option "Desayunos" at bounding box center [317, 256] width 156 height 17
type input "Desayunos"
type input "$0 - $1000"
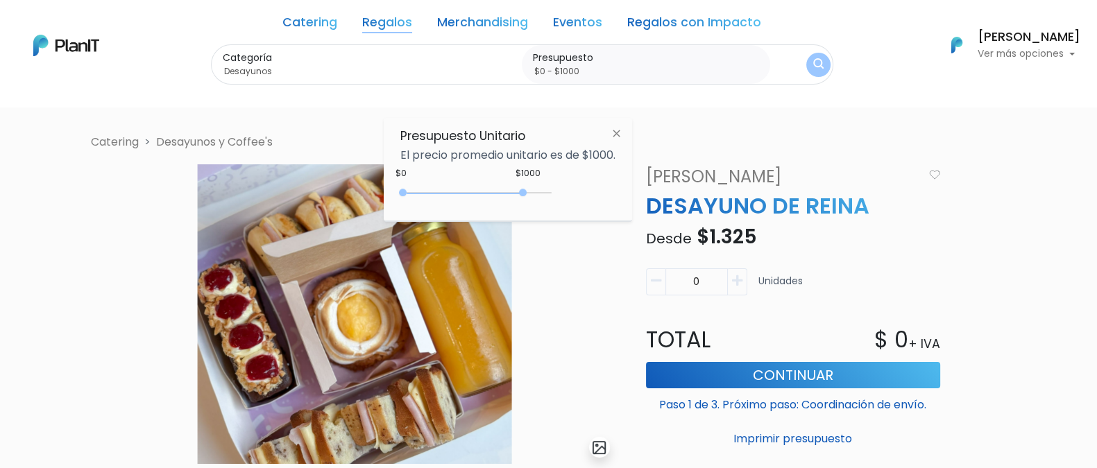
click at [531, 190] on div "0 : 4100 0 4100" at bounding box center [479, 196] width 146 height 14
click at [545, 193] on div "0 : 4750 0 4750" at bounding box center [479, 196] width 146 height 14
click at [815, 65] on img "submit" at bounding box center [817, 65] width 11 height 14
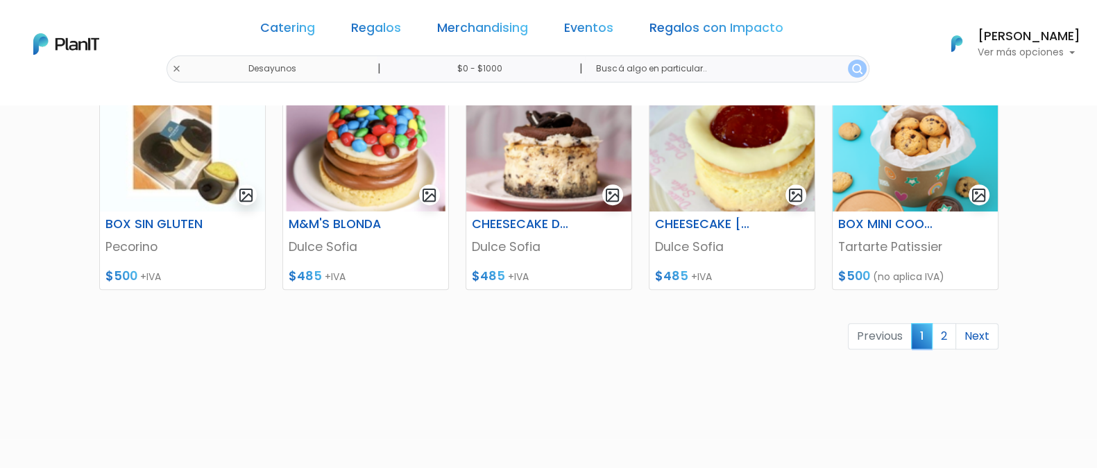
scroll to position [664, 0]
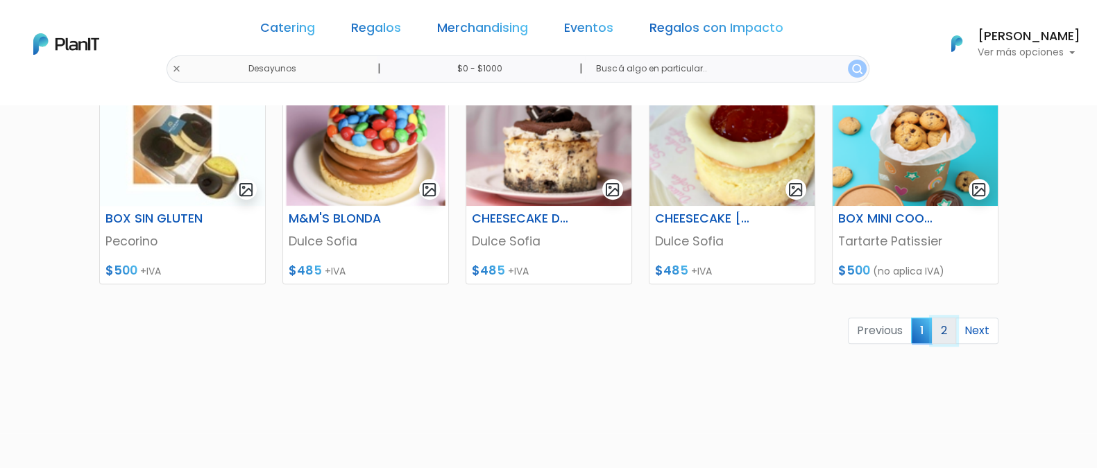
click at [939, 332] on link "2" at bounding box center [944, 331] width 24 height 26
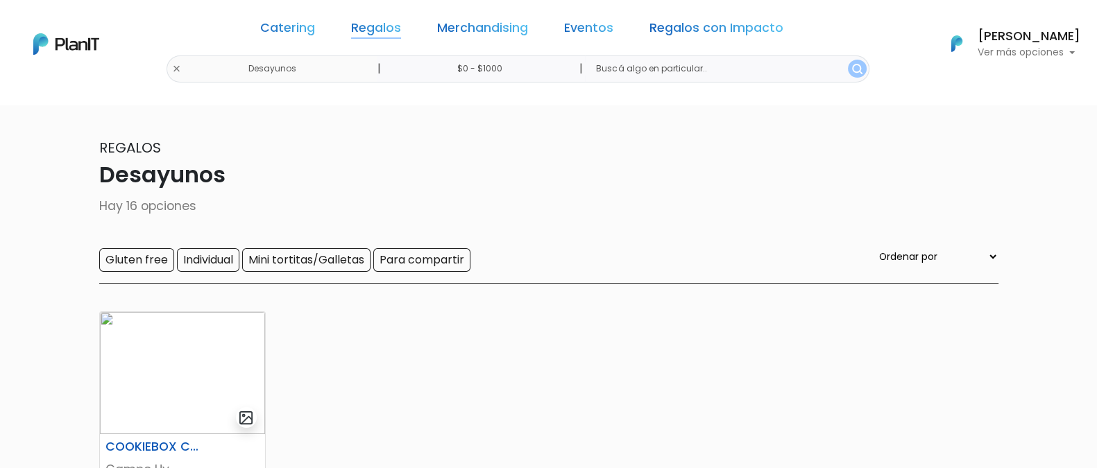
click at [392, 28] on link "Regalos" at bounding box center [376, 30] width 50 height 17
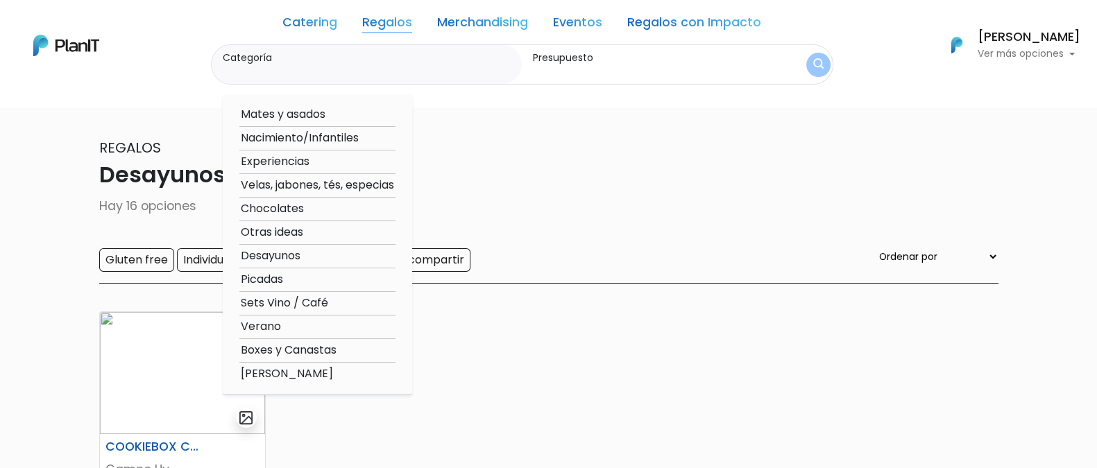
click at [300, 143] on option "Nacimiento/Infantiles" at bounding box center [317, 138] width 156 height 17
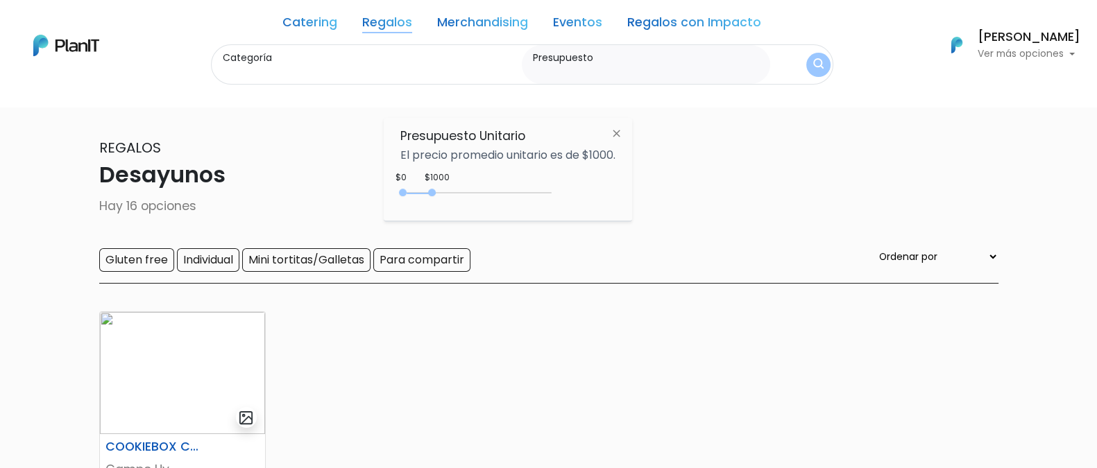
type input "Nacimiento/Infantiles"
type input "$0 - $1000"
drag, startPoint x: 448, startPoint y: 183, endPoint x: 495, endPoint y: 200, distance: 50.3
click at [495, 200] on div "$1000 $0 0 : 1000 0 1000 0,1000" at bounding box center [507, 196] width 215 height 28
click at [495, 196] on div "0 : 1000 0 1000" at bounding box center [479, 196] width 146 height 14
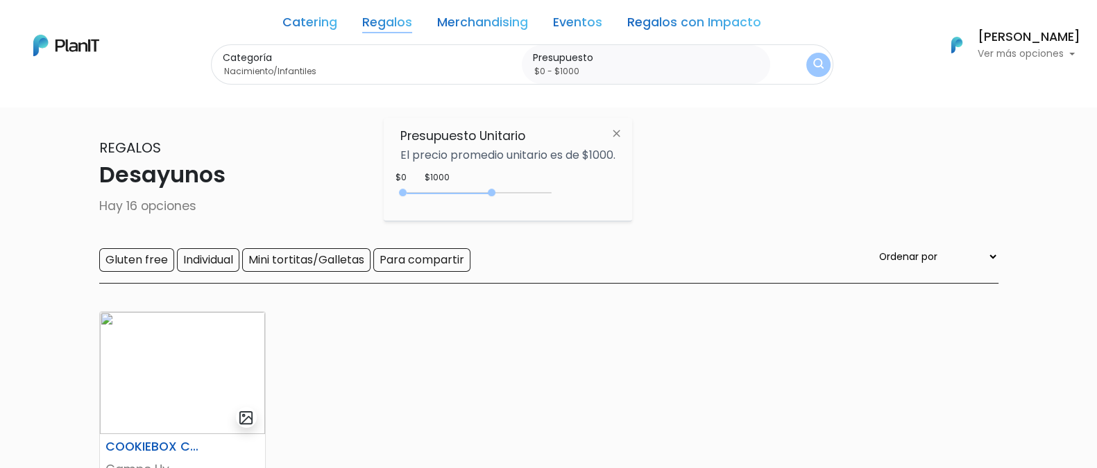
click at [807, 60] on button "submit" at bounding box center [818, 64] width 26 height 26
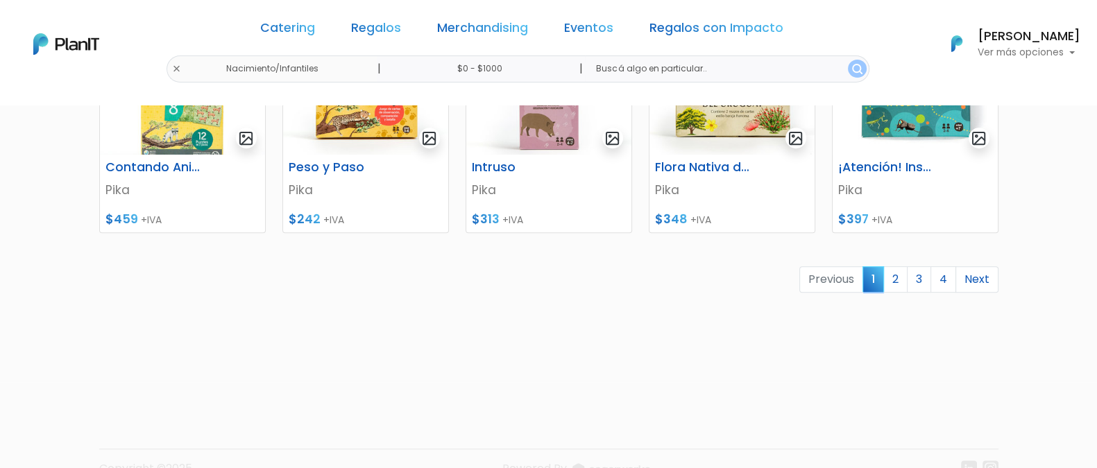
scroll to position [725, 0]
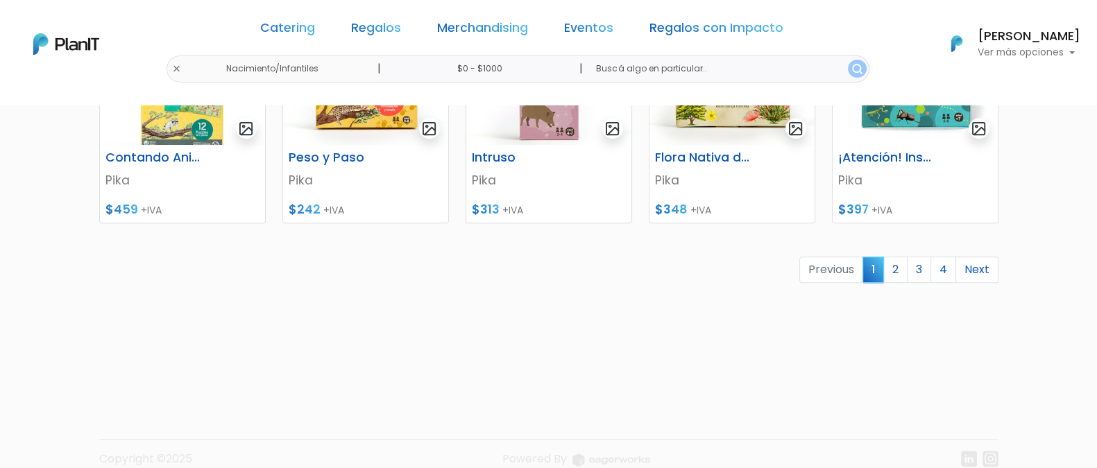
drag, startPoint x: 1109, startPoint y: 165, endPoint x: 7, endPoint y: 5, distance: 1113.3
click at [901, 266] on link "2" at bounding box center [895, 270] width 24 height 26
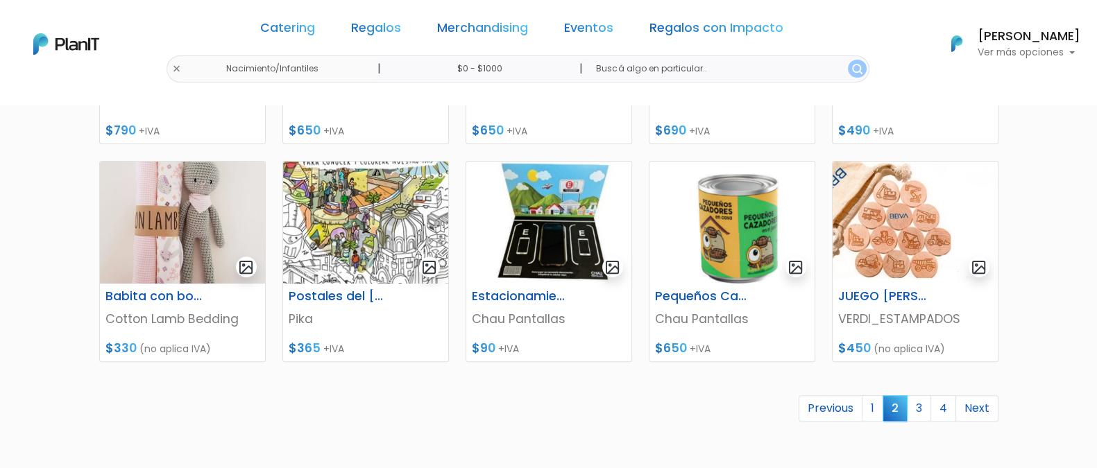
scroll to position [625, 0]
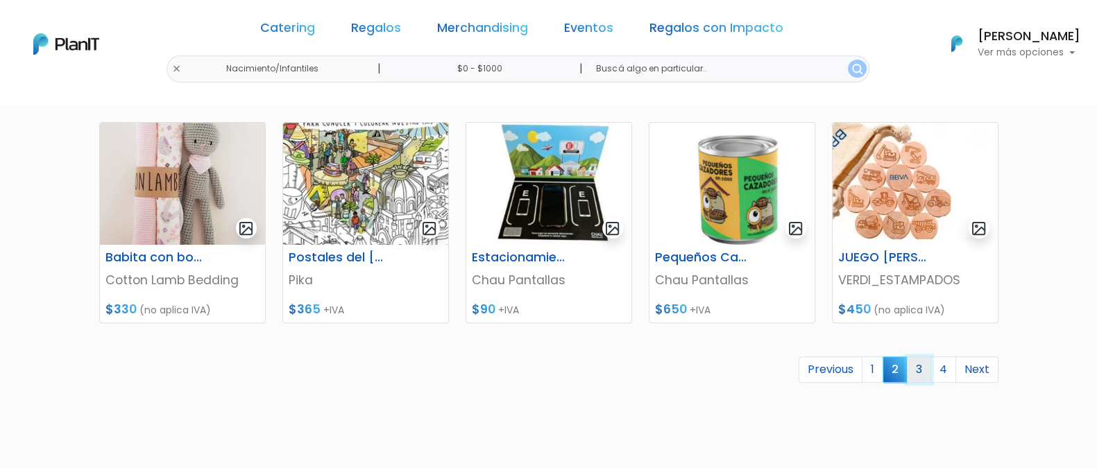
click at [923, 366] on link "3" at bounding box center [919, 370] width 24 height 26
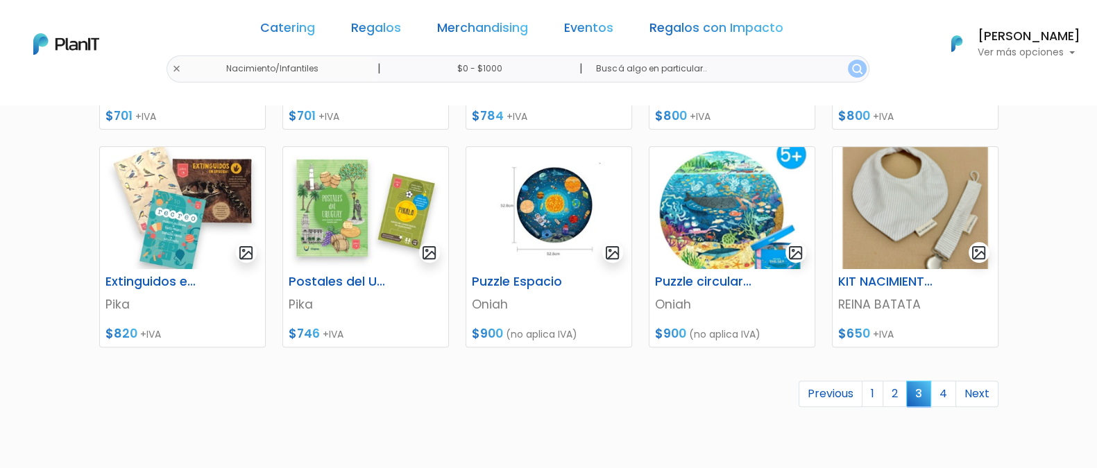
scroll to position [575, 0]
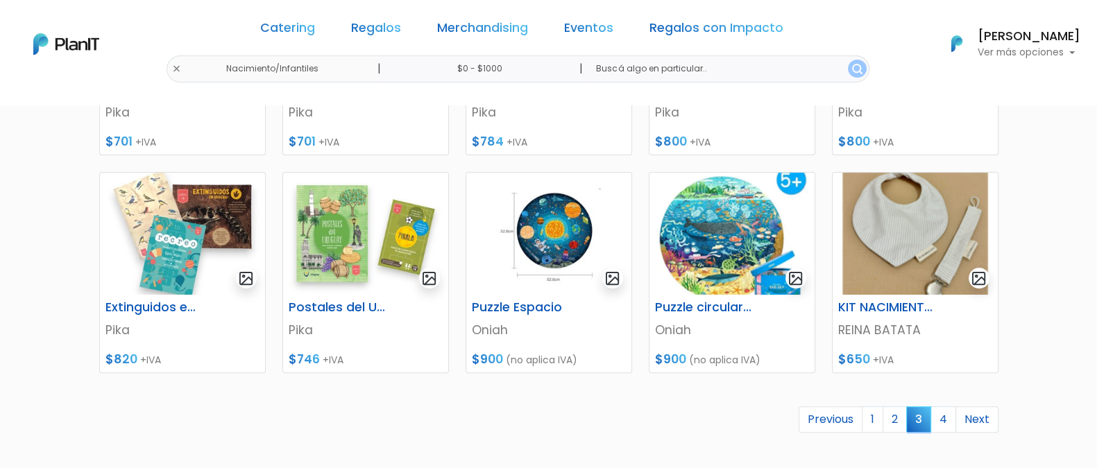
drag, startPoint x: 1096, startPoint y: 360, endPoint x: 1097, endPoint y: 427, distance: 67.3
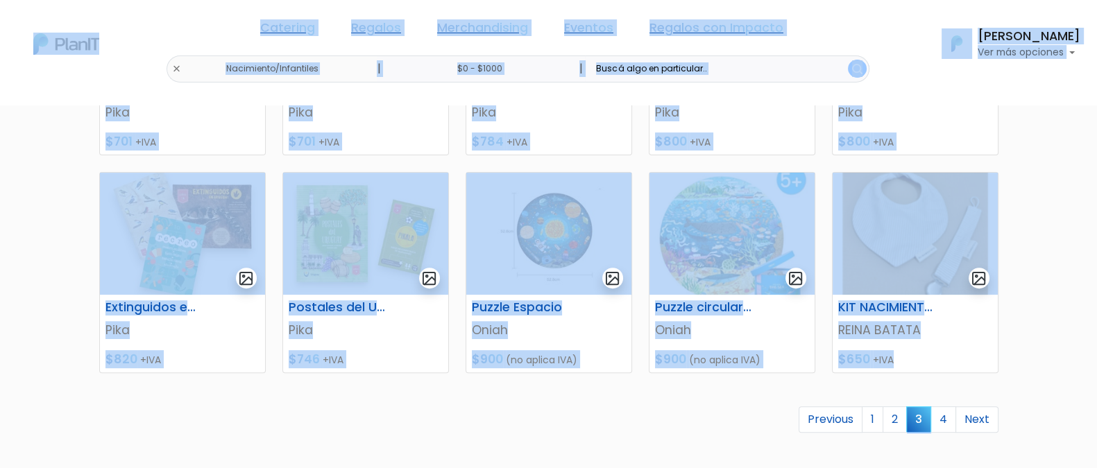
scroll to position [745, 0]
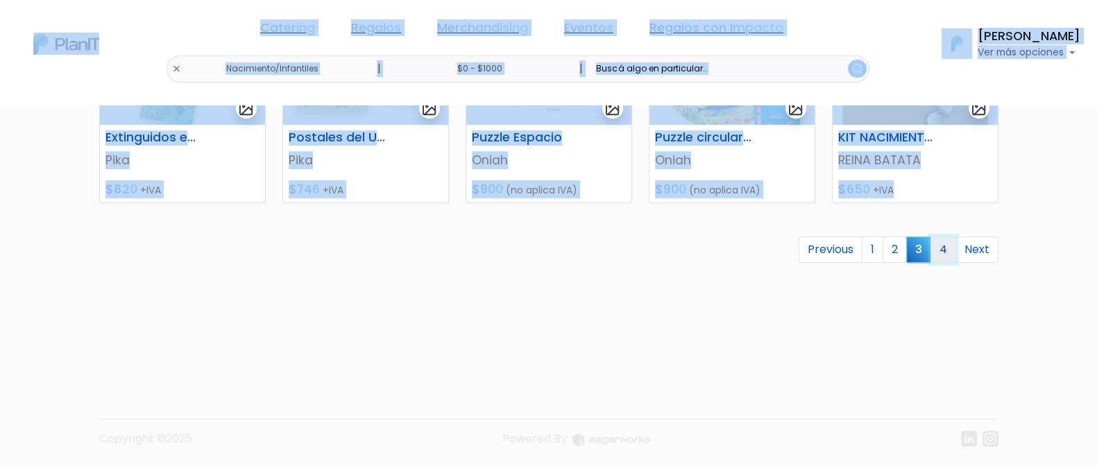
click at [946, 247] on link "4" at bounding box center [943, 250] width 26 height 26
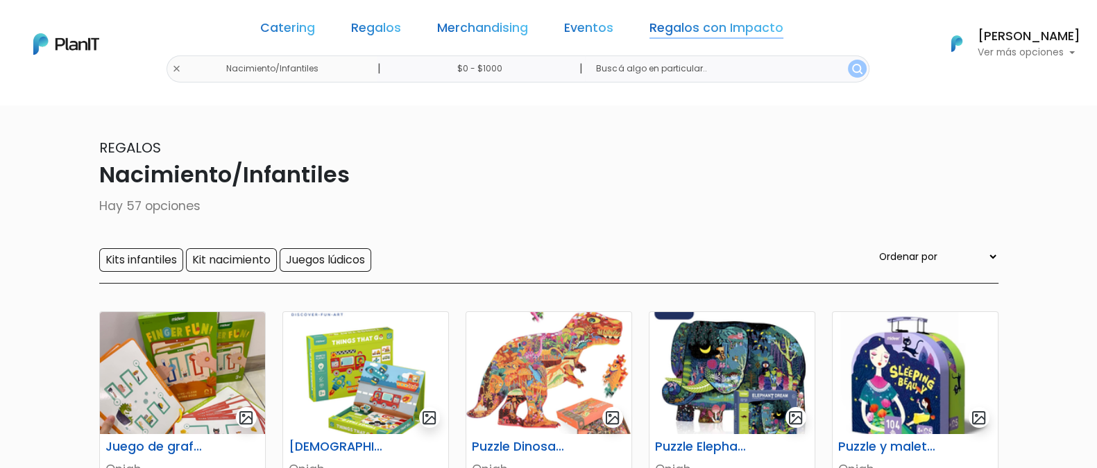
click at [654, 31] on link "Regalos con Impacto" at bounding box center [716, 30] width 134 height 17
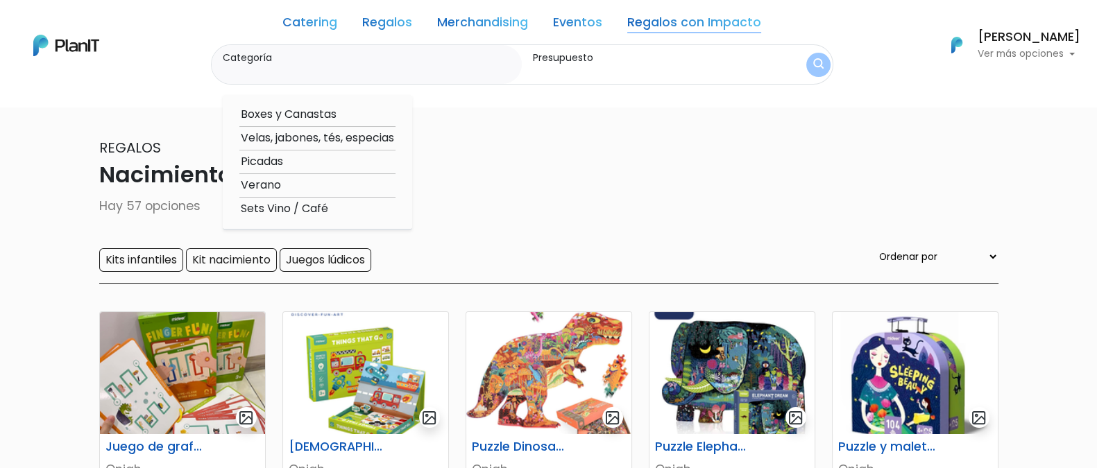
click at [278, 112] on option "Boxes y Canastas" at bounding box center [317, 114] width 156 height 17
type input "Boxes y Canastas"
type input "$0 - $1000"
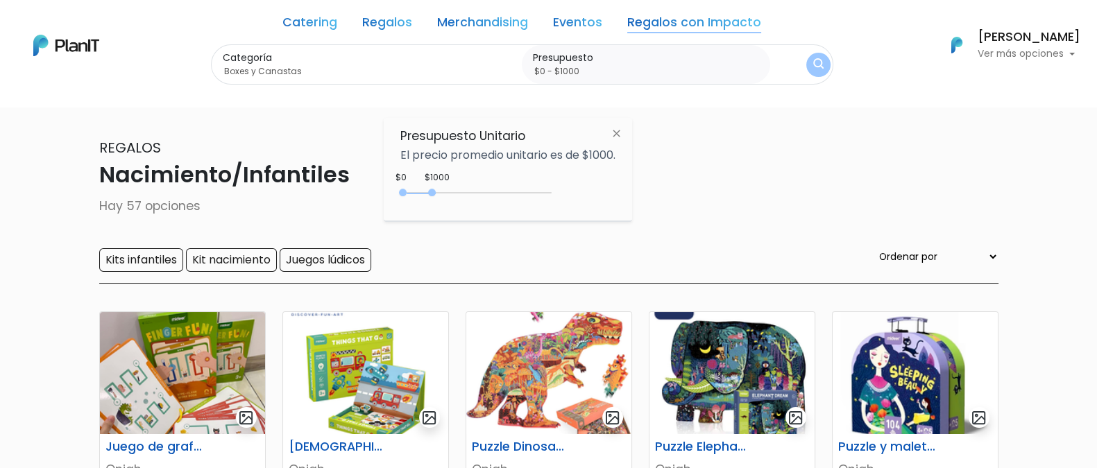
click at [500, 185] on div "$1000 $0 0 : 1000 0 1000 0,1000" at bounding box center [507, 196] width 215 height 28
click at [480, 187] on div "0 : 1000 0 1000 0,1000" at bounding box center [479, 195] width 146 height 17
click at [479, 192] on div at bounding box center [479, 192] width 146 height 1
click at [813, 64] on img "submit" at bounding box center [818, 65] width 12 height 15
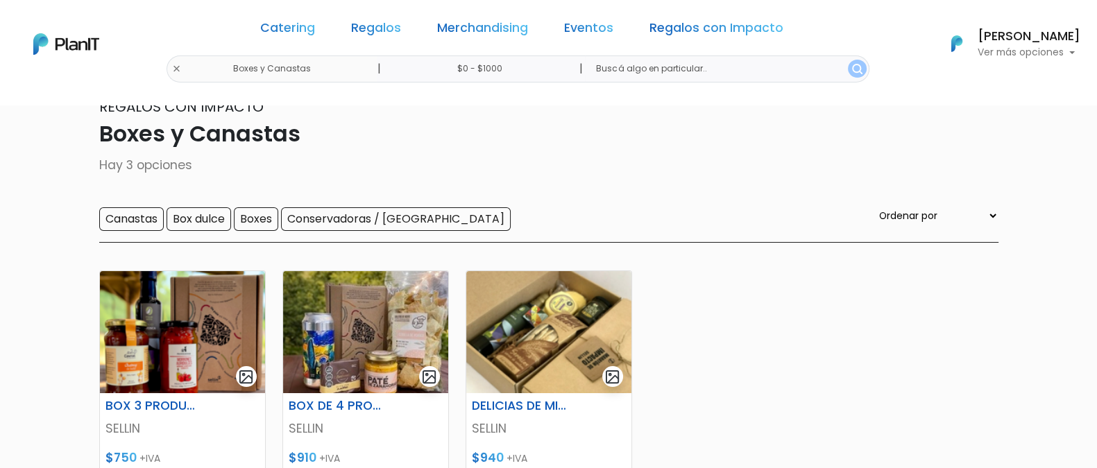
scroll to position [42, 0]
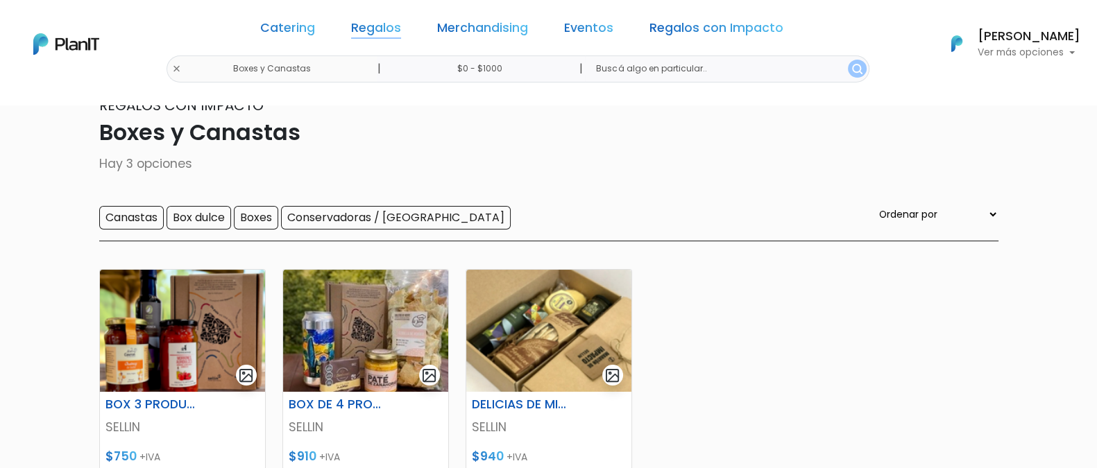
click at [391, 28] on link "Regalos" at bounding box center [376, 30] width 50 height 17
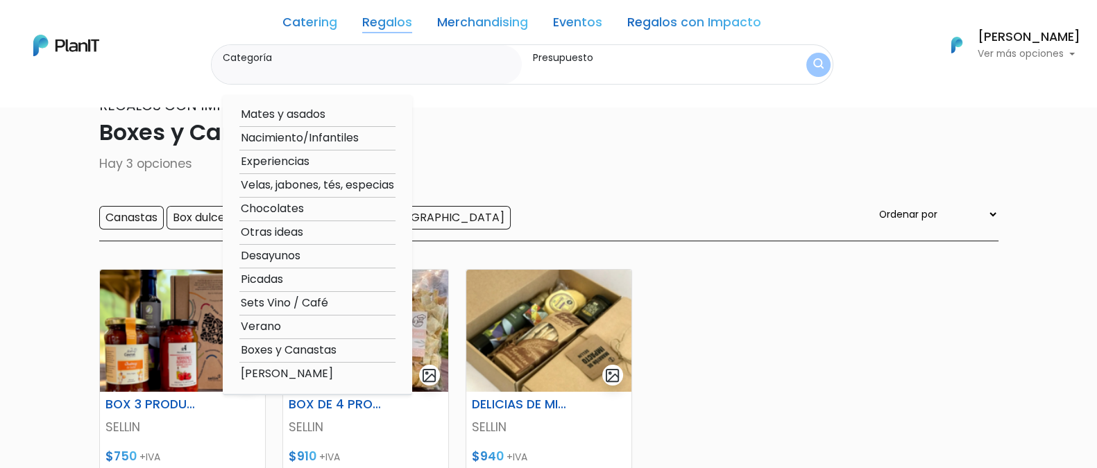
click at [279, 255] on option "Desayunos" at bounding box center [317, 256] width 156 height 17
type input "Desayunos"
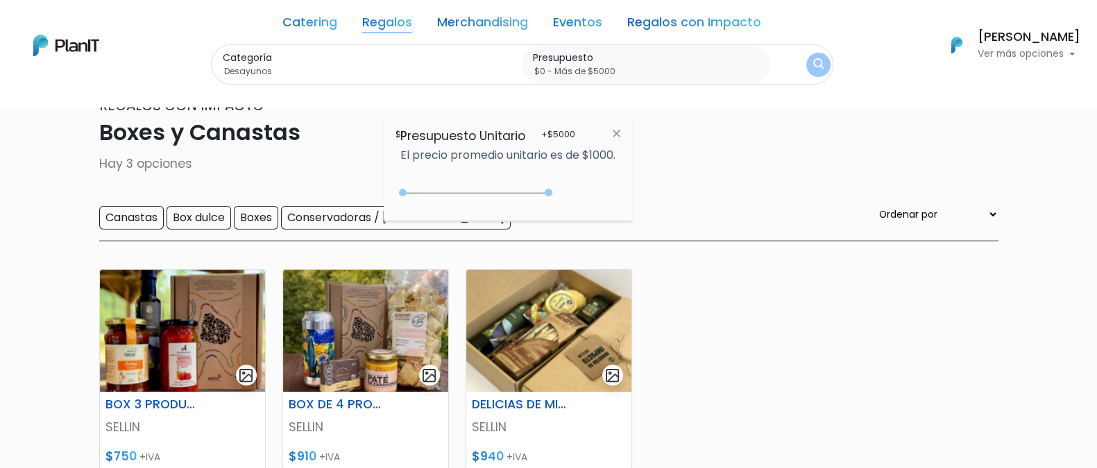
type input "$0 - Más de $5000"
drag, startPoint x: 431, startPoint y: 192, endPoint x: 556, endPoint y: 194, distance: 125.6
click at [556, 194] on div "+$5000 $0 0 : 5000 0 5000 0,5000" at bounding box center [507, 196] width 215 height 28
click at [815, 64] on img "submit" at bounding box center [818, 64] width 14 height 17
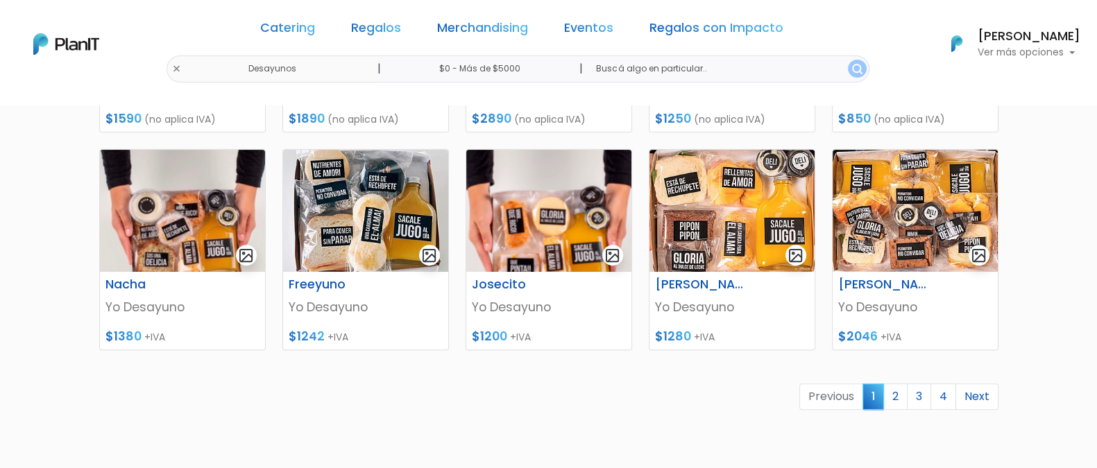
scroll to position [617, 0]
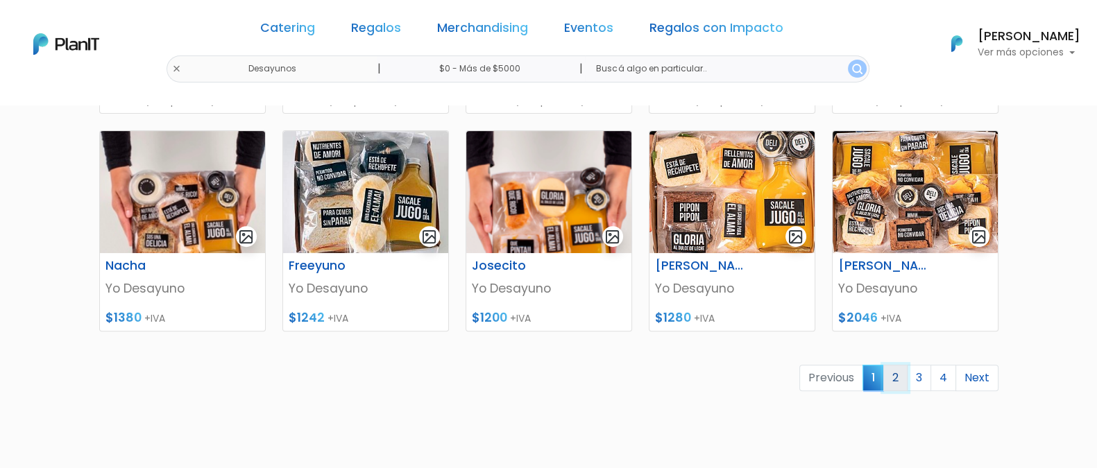
click at [894, 377] on link "2" at bounding box center [895, 378] width 24 height 26
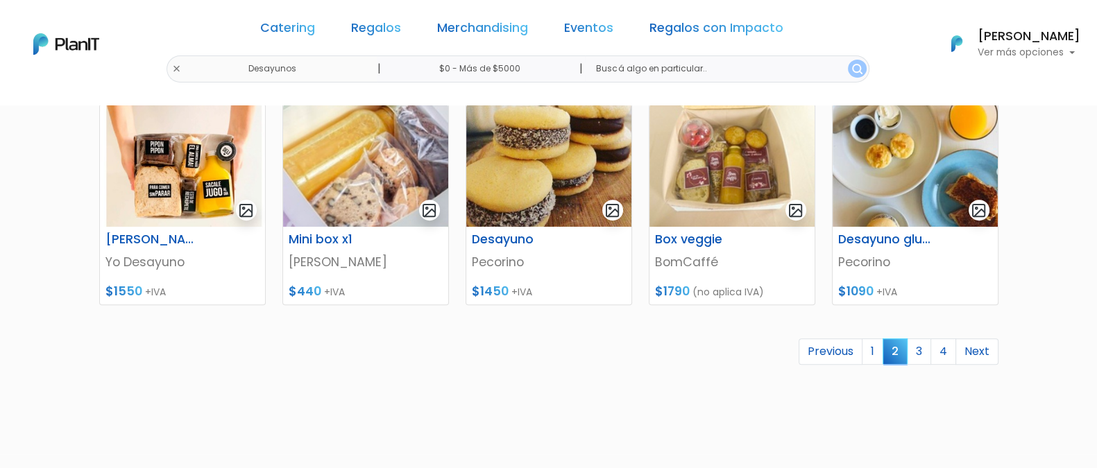
scroll to position [652, 0]
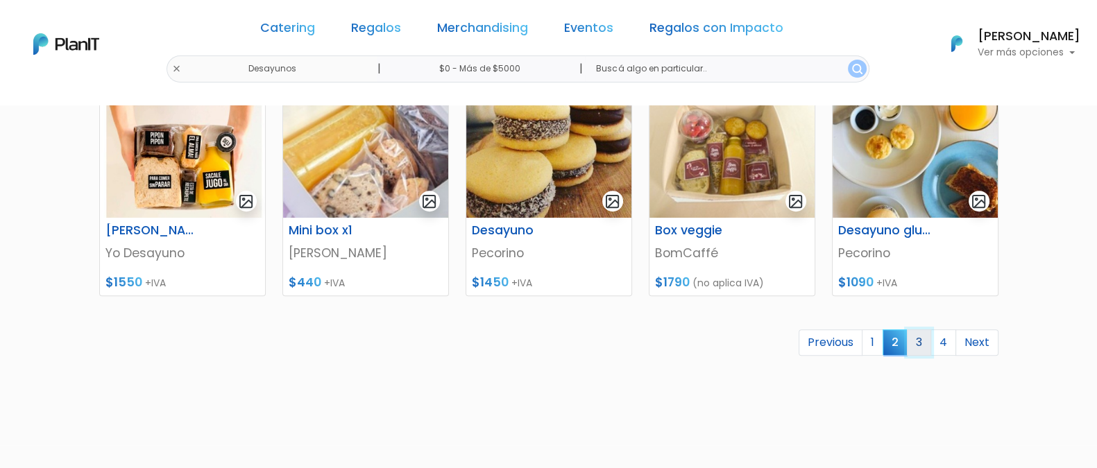
click at [916, 334] on link "3" at bounding box center [919, 343] width 24 height 26
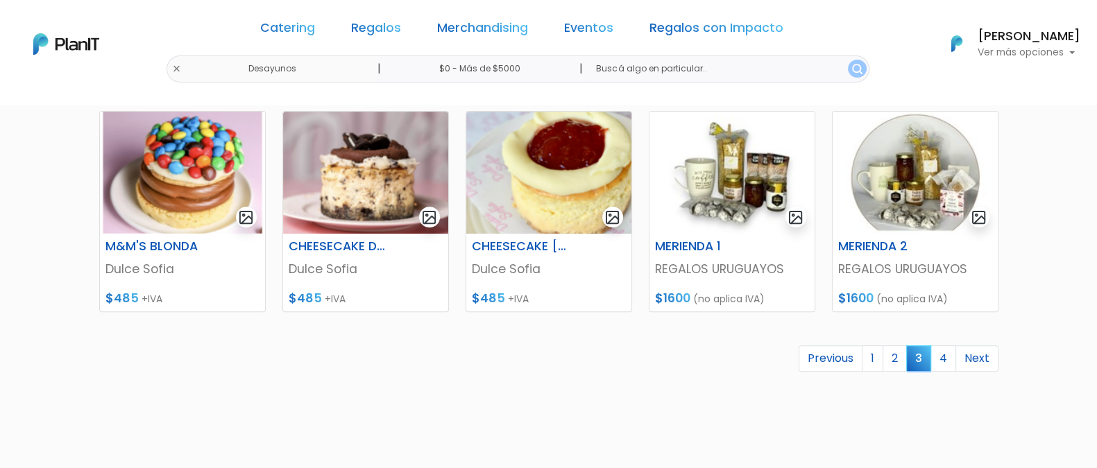
scroll to position [685, 0]
